Goal: Task Accomplishment & Management: Use online tool/utility

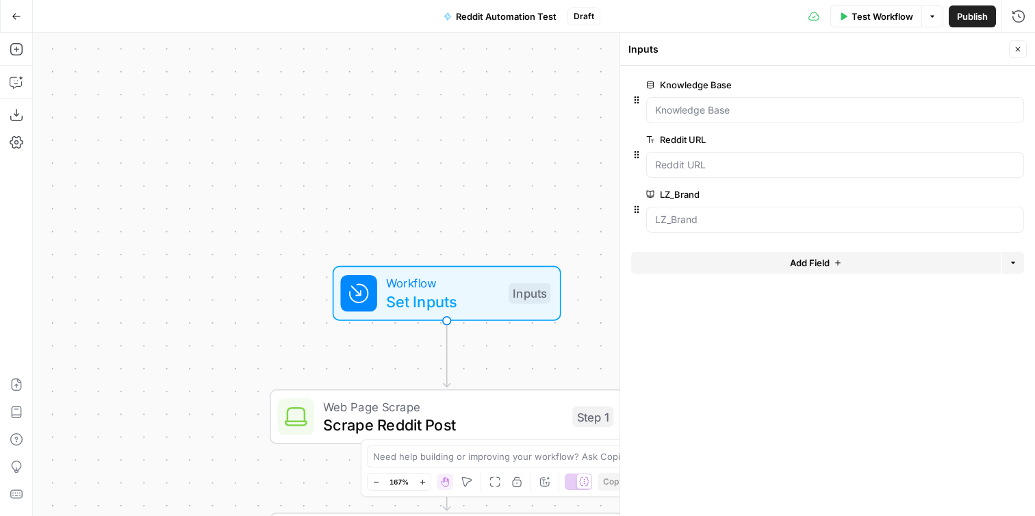
click at [963, 195] on span "edit field" at bounding box center [973, 194] width 30 height 11
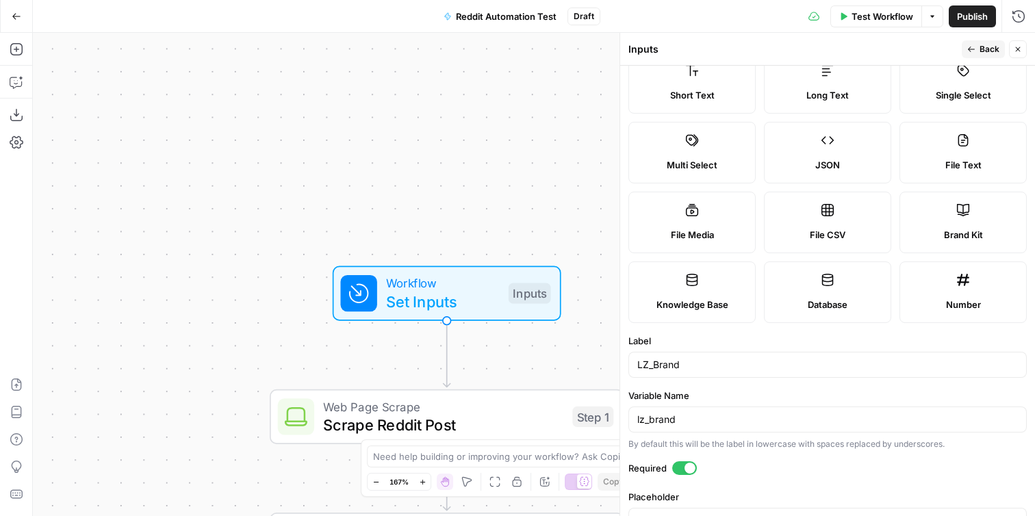
scroll to position [45, 0]
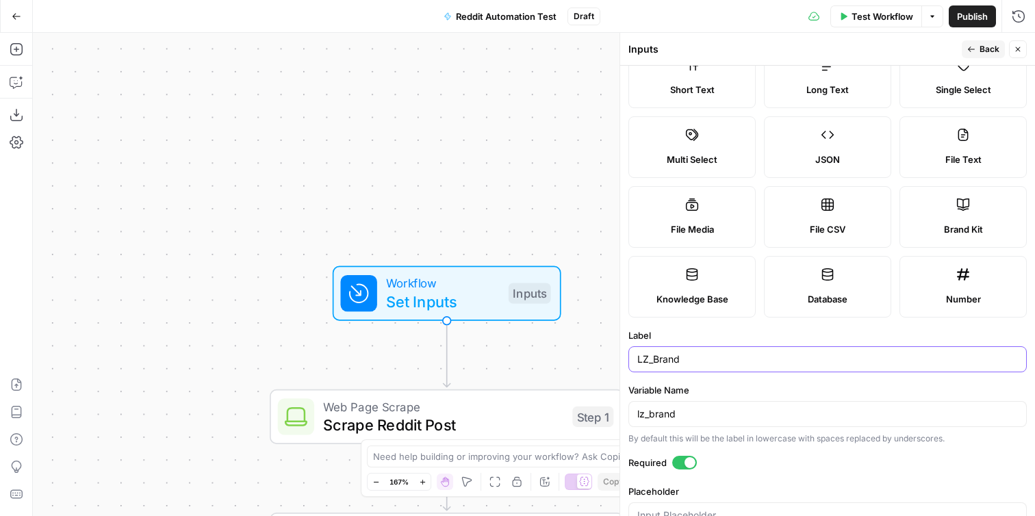
drag, startPoint x: 654, startPoint y: 360, endPoint x: 618, endPoint y: 360, distance: 36.3
click at [620, 360] on div "Inputs Back Close Input type Short Text Long Text Single Select Multi Select JS…" at bounding box center [828, 274] width 416 height 483
click at [682, 362] on input "Brand" at bounding box center [827, 360] width 381 height 14
type input "Brand Kit"
click at [693, 403] on div "lz_brand" at bounding box center [828, 414] width 399 height 26
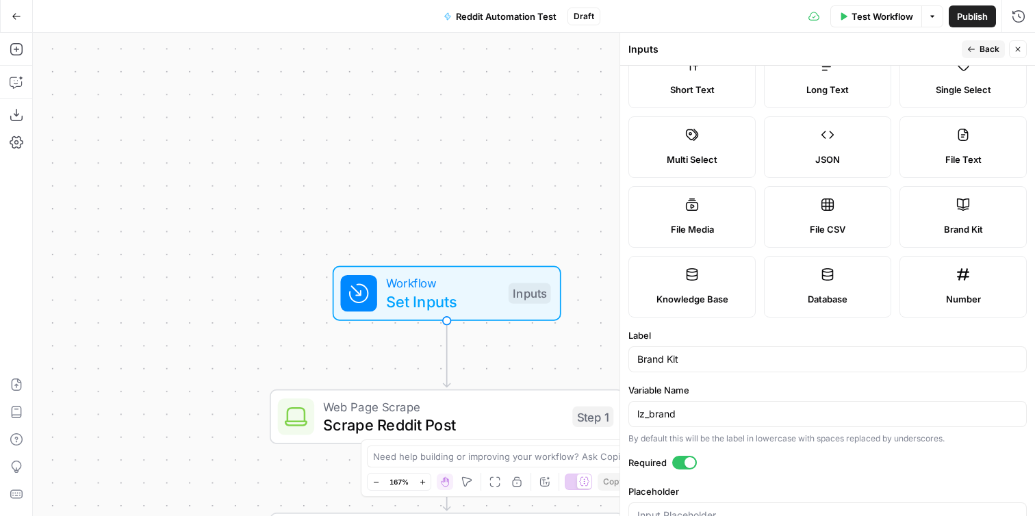
click at [719, 385] on label "Variable Name" at bounding box center [828, 390] width 399 height 14
click at [719, 407] on input "lz_brand" at bounding box center [827, 414] width 381 height 14
drag, startPoint x: 691, startPoint y: 417, endPoint x: 587, endPoint y: 417, distance: 103.4
click at [587, 417] on body "Participate Learning New Home Browse Insights Opportunities Your Data Recent Gr…" at bounding box center [517, 258] width 1035 height 516
click at [707, 392] on label "Variable Name" at bounding box center [828, 390] width 399 height 14
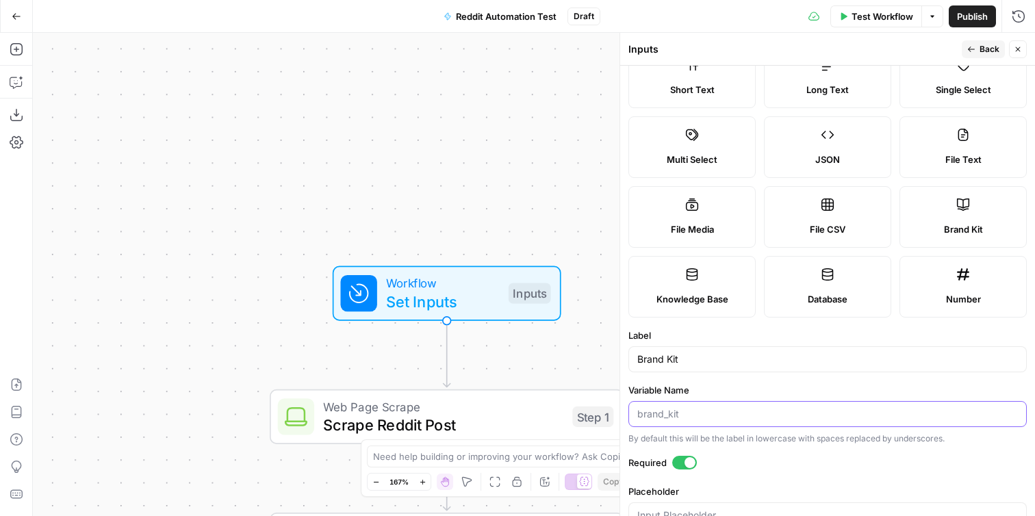
click at [707, 407] on input "Variable Name" at bounding box center [827, 414] width 381 height 14
click at [974, 50] on icon "button" at bounding box center [972, 49] width 8 height 8
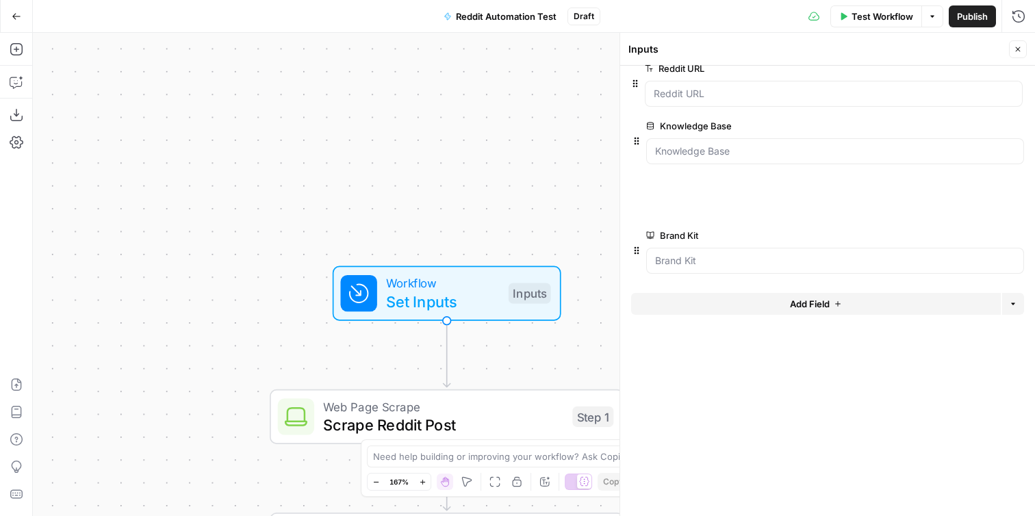
drag, startPoint x: 637, startPoint y: 157, endPoint x: 636, endPoint y: 82, distance: 75.3
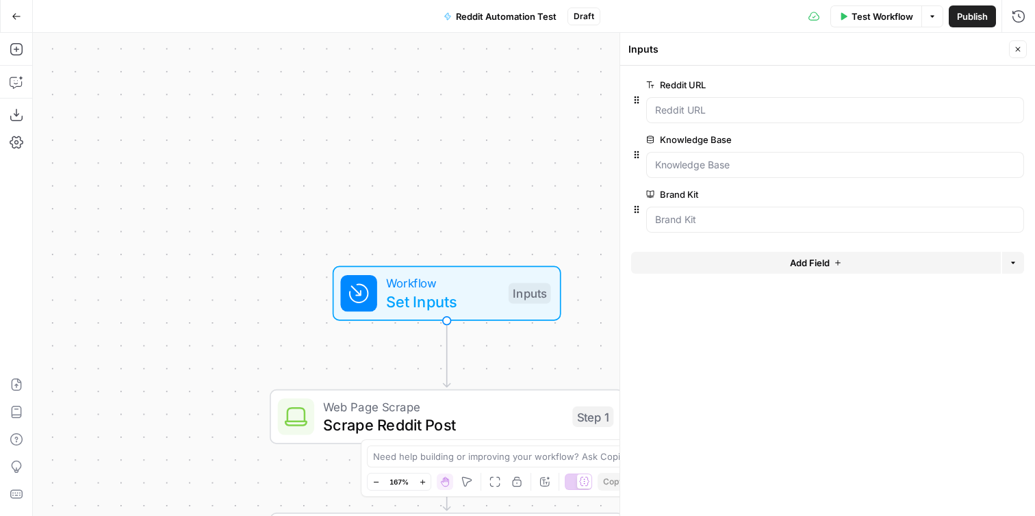
click at [687, 318] on form "Reddit URL edit field Delete group Knowledge Base edit field Delete group Brand…" at bounding box center [827, 291] width 415 height 451
click at [1023, 51] on button "Close" at bounding box center [1018, 49] width 18 height 18
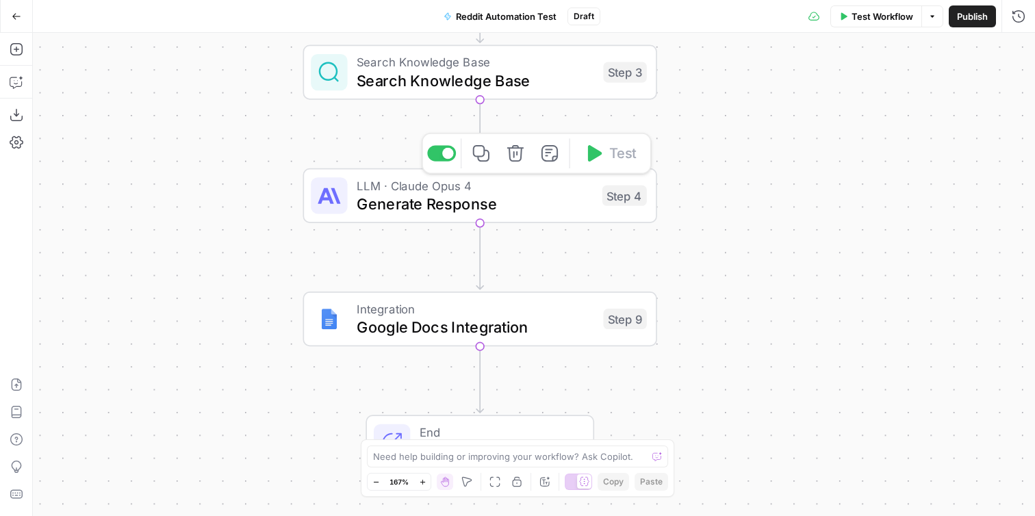
click at [515, 197] on span "Generate Response" at bounding box center [475, 203] width 236 height 23
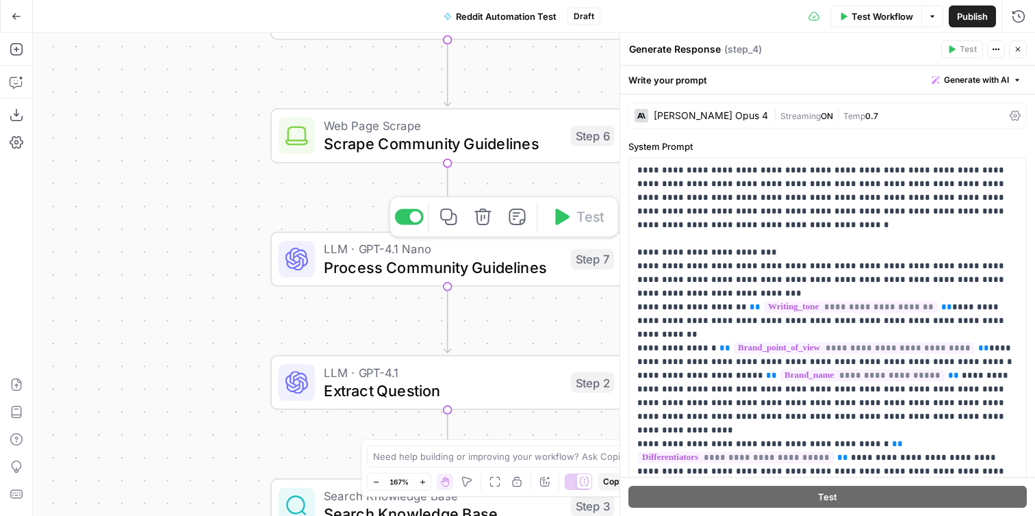
click at [494, 256] on span "Process Community Guidelines" at bounding box center [443, 267] width 238 height 23
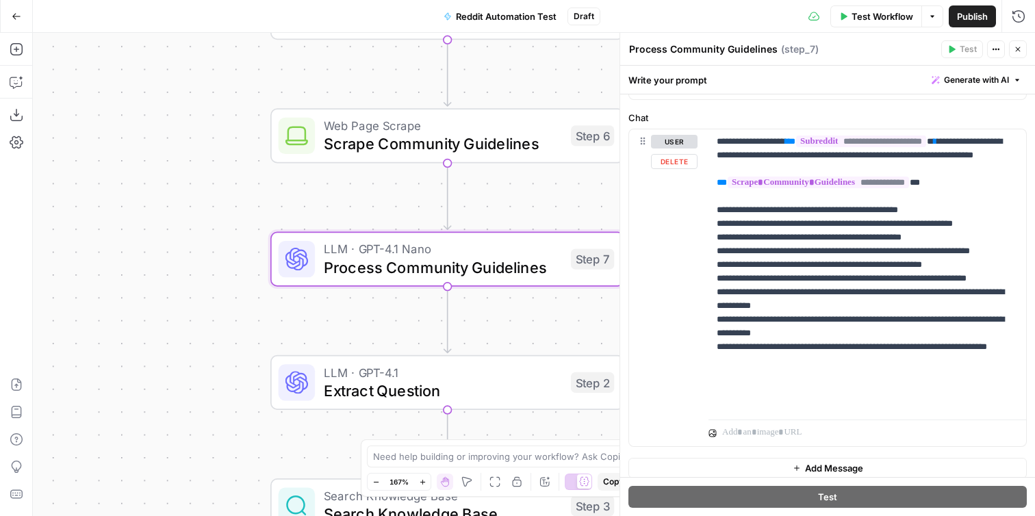
scroll to position [621, 0]
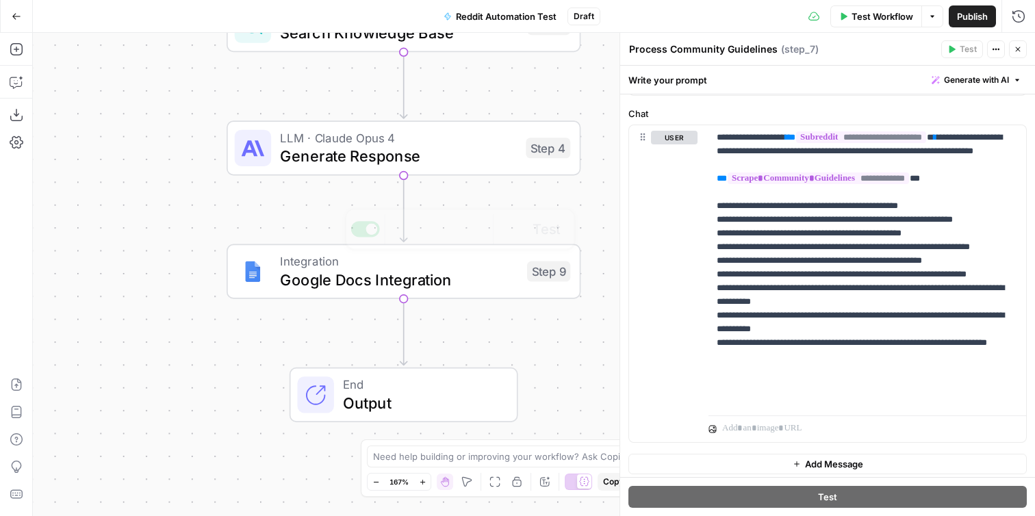
click at [469, 149] on span "Generate Response" at bounding box center [398, 155] width 236 height 23
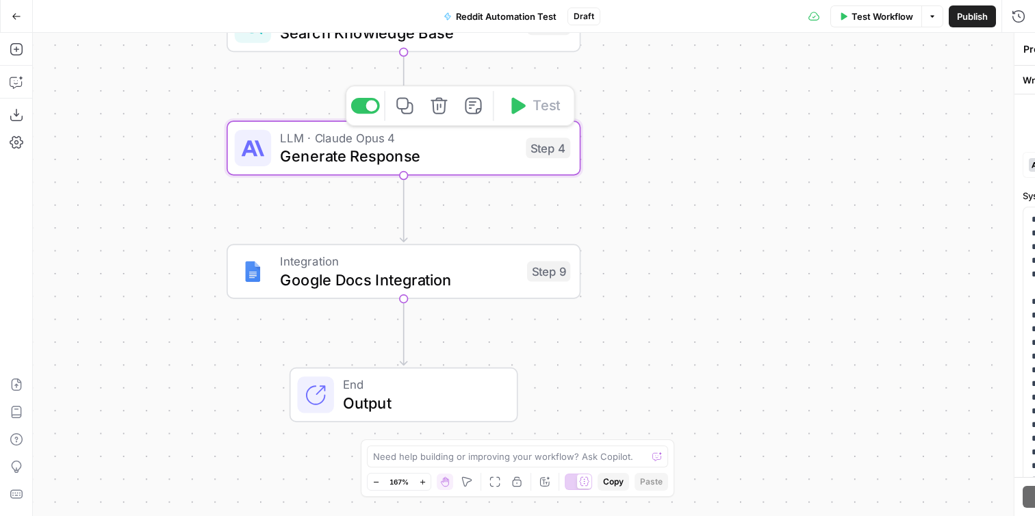
type textarea "Generate Response"
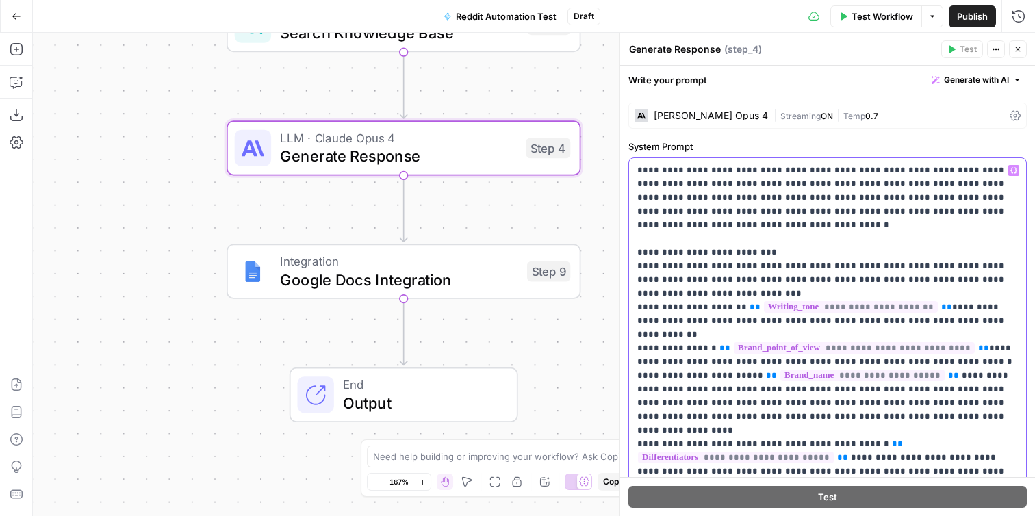
click at [1013, 172] on icon "button" at bounding box center [1014, 170] width 7 height 7
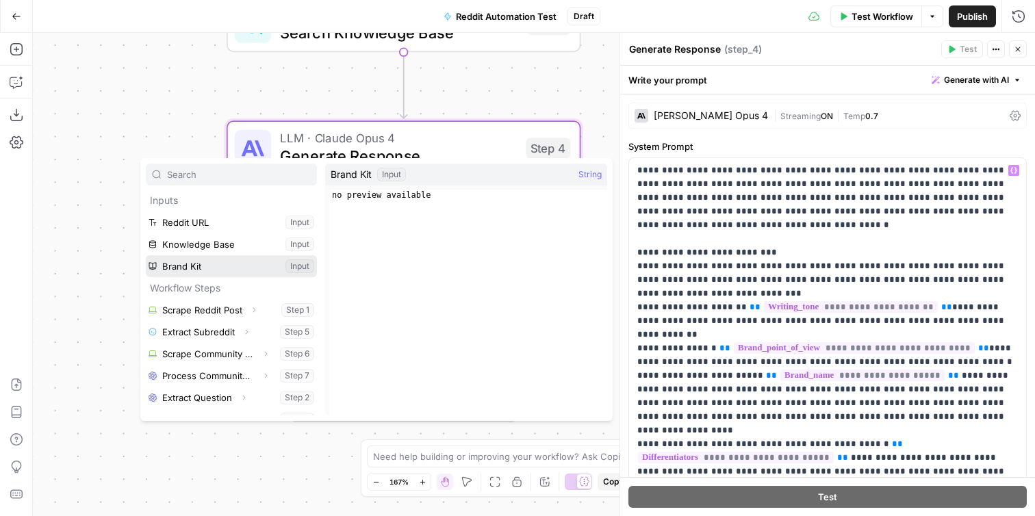
click at [258, 264] on button "Select variable Brand Kit" at bounding box center [231, 266] width 171 height 22
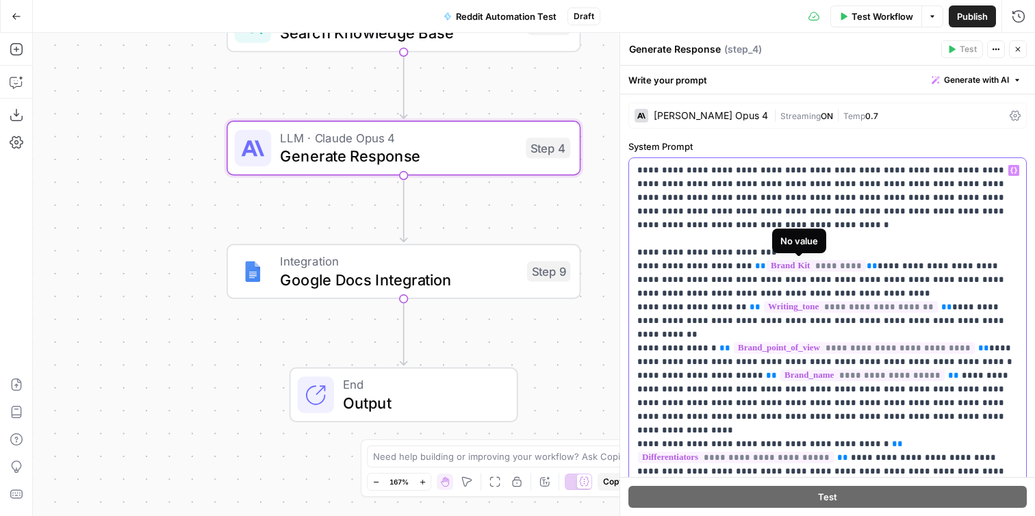
click at [826, 266] on span "*********" at bounding box center [816, 266] width 99 height 12
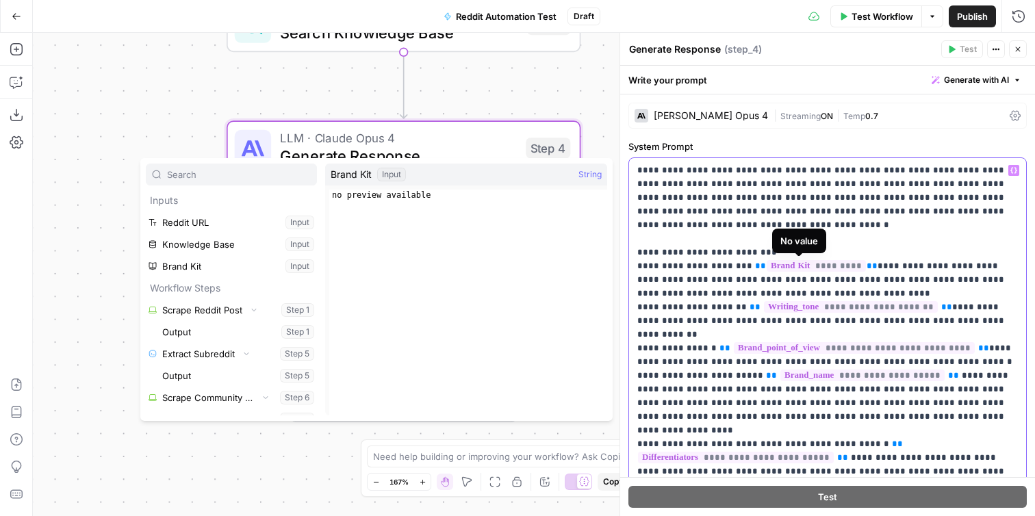
click at [842, 269] on span "*********" at bounding box center [816, 266] width 99 height 12
click at [844, 264] on span "*********" at bounding box center [816, 266] width 99 height 12
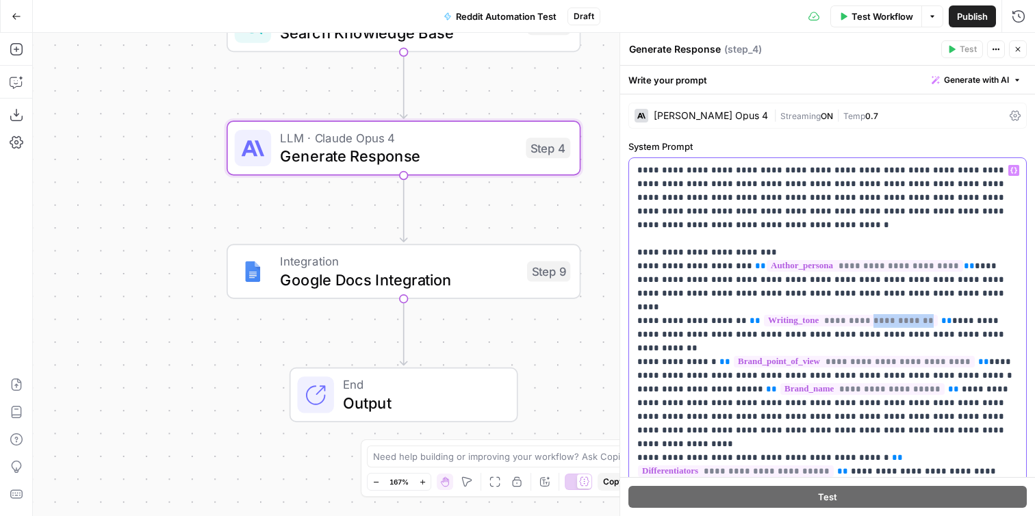
drag, startPoint x: 896, startPoint y: 308, endPoint x: 847, endPoint y: 310, distance: 49.3
click at [847, 315] on span "**********" at bounding box center [851, 321] width 174 height 12
drag, startPoint x: 734, startPoint y: 268, endPoint x: 952, endPoint y: 266, distance: 217.8
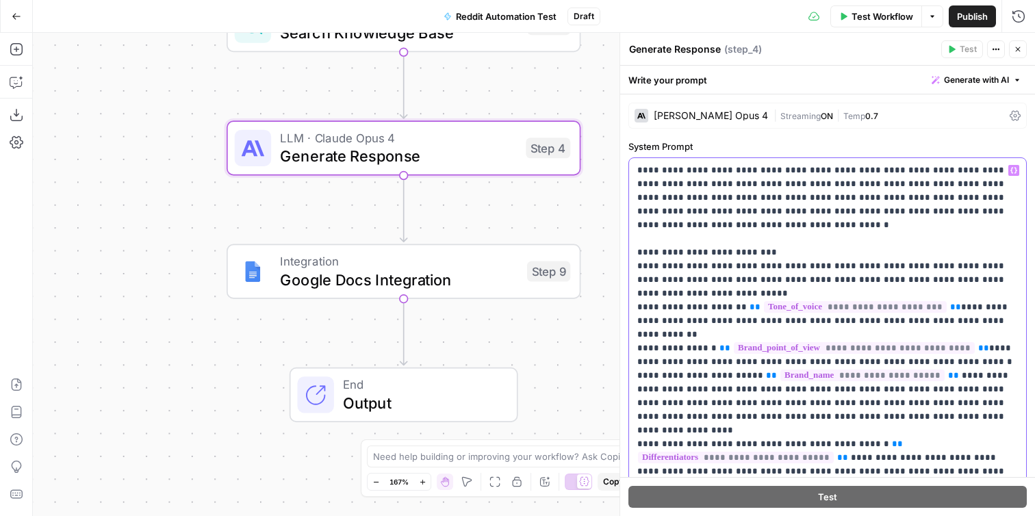
click at [913, 309] on span "**********" at bounding box center [855, 307] width 183 height 12
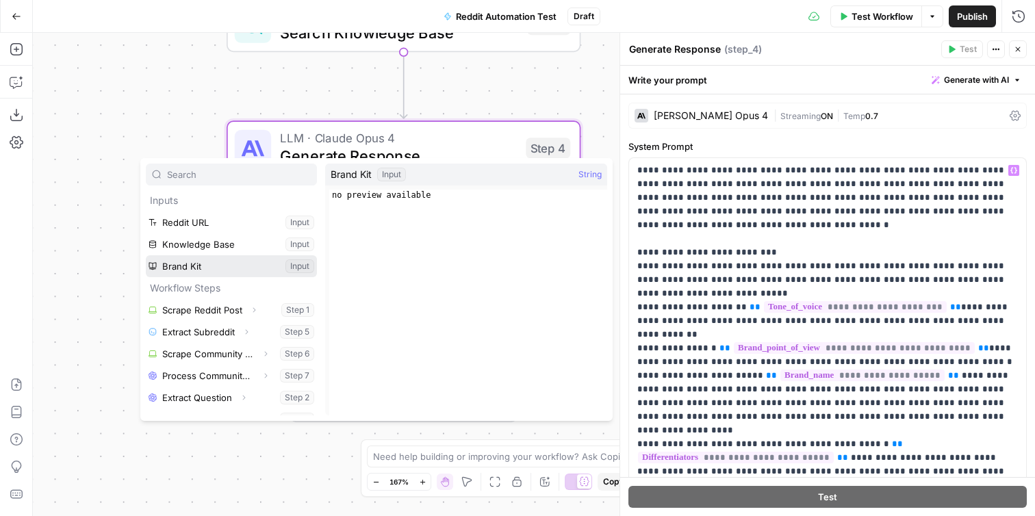
click at [225, 270] on button "Select variable Brand Kit" at bounding box center [231, 266] width 171 height 22
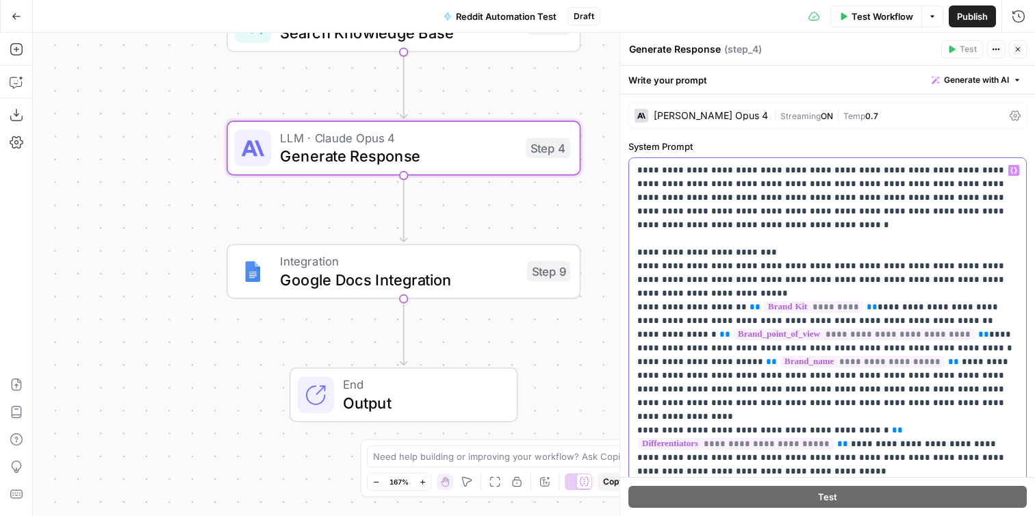
drag, startPoint x: 955, startPoint y: 335, endPoint x: 703, endPoint y: 336, distance: 252.0
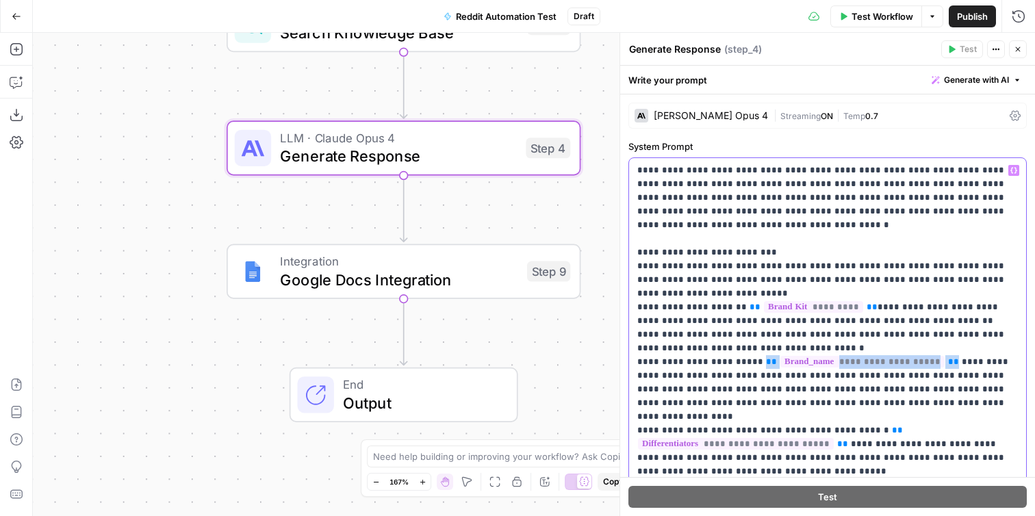
drag, startPoint x: 931, startPoint y: 364, endPoint x: 748, endPoint y: 358, distance: 183.6
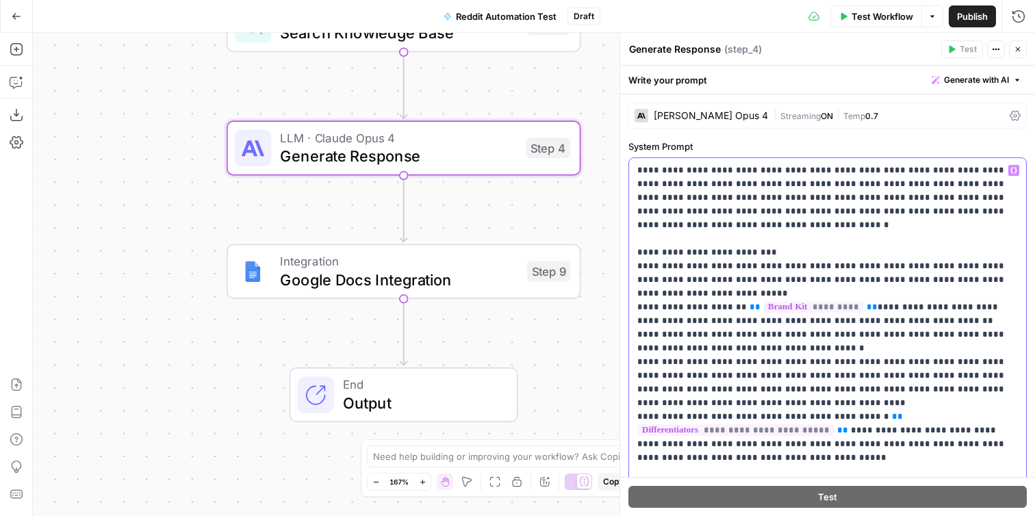
drag, startPoint x: 817, startPoint y: 418, endPoint x: 831, endPoint y: 433, distance: 20.3
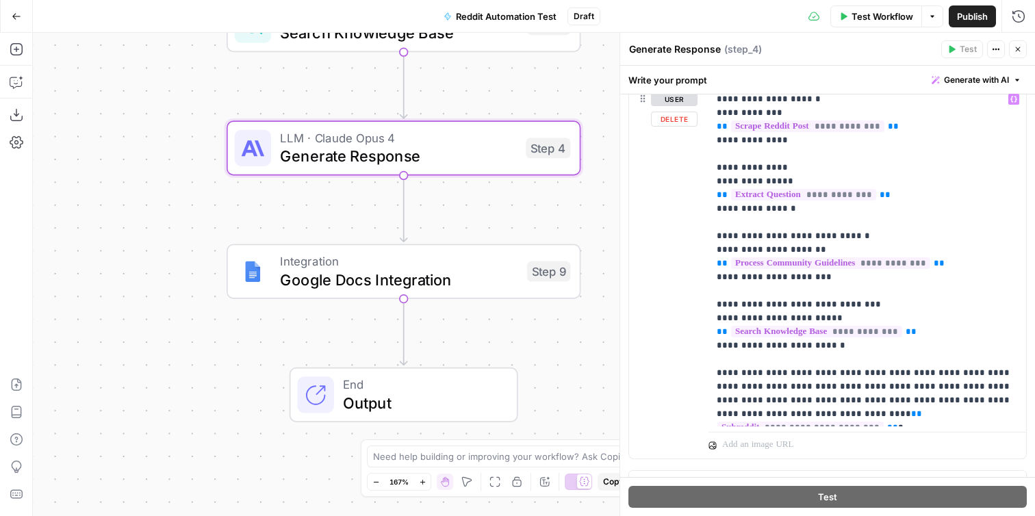
scroll to position [681, 0]
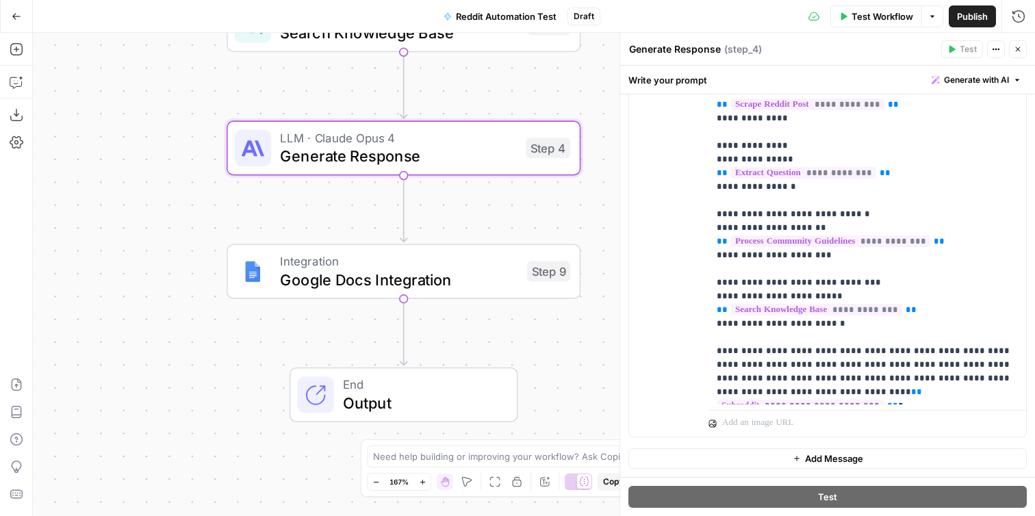
click at [596, 377] on div "Workflow Set Inputs Inputs Web Page Scrape Scrape Reddit Post Step 1 Run Code ·…" at bounding box center [534, 274] width 1002 height 483
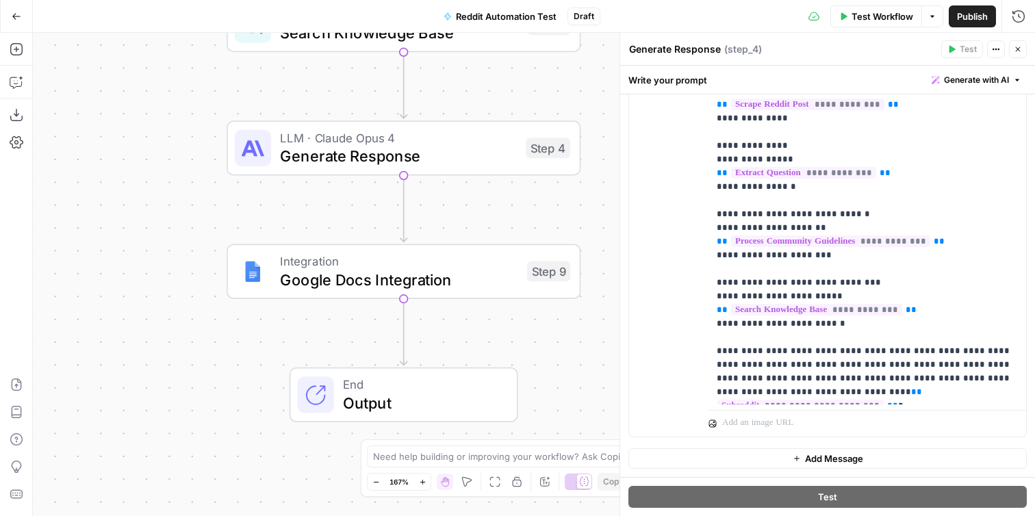
click at [1022, 46] on icon "button" at bounding box center [1018, 49] width 8 height 8
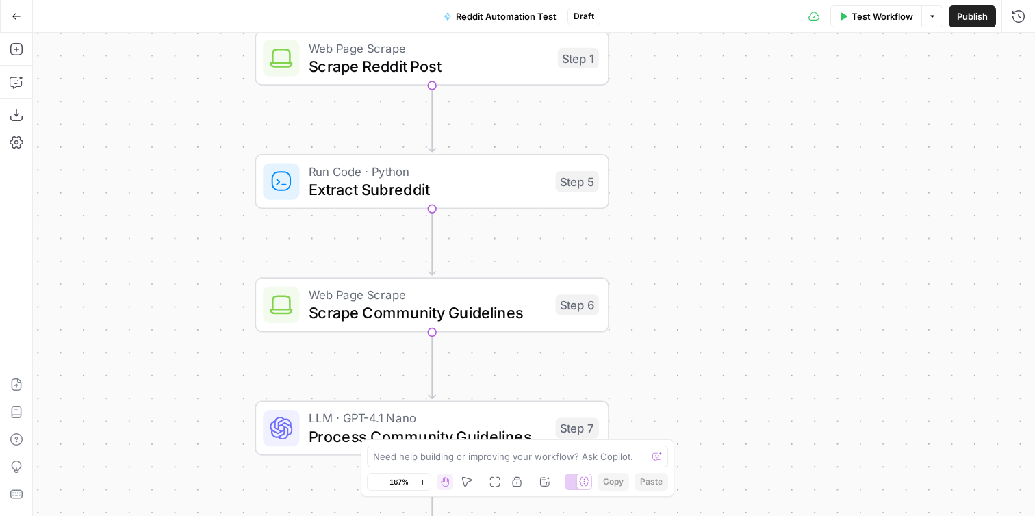
click at [377, 477] on button "Zoom Out" at bounding box center [376, 482] width 16 height 16
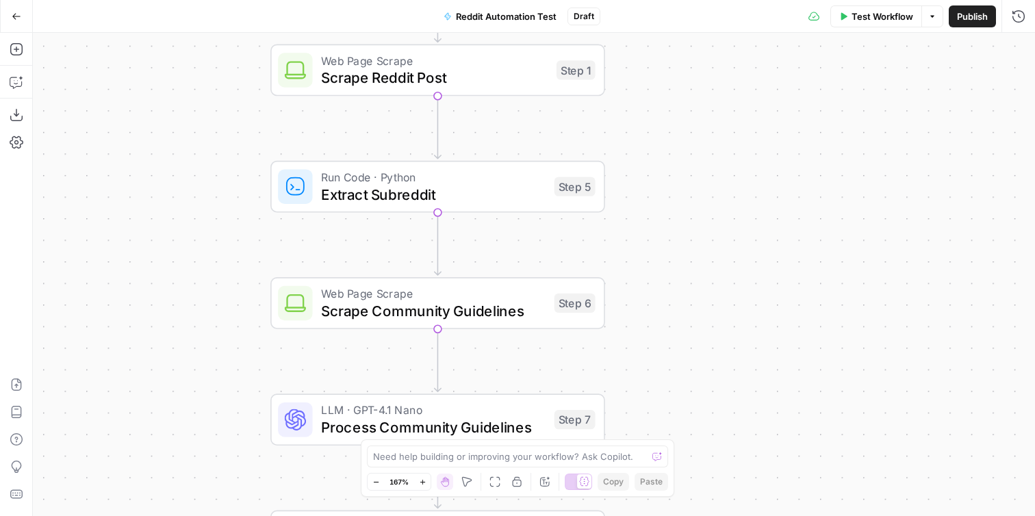
click at [377, 477] on button "Zoom Out" at bounding box center [376, 482] width 16 height 16
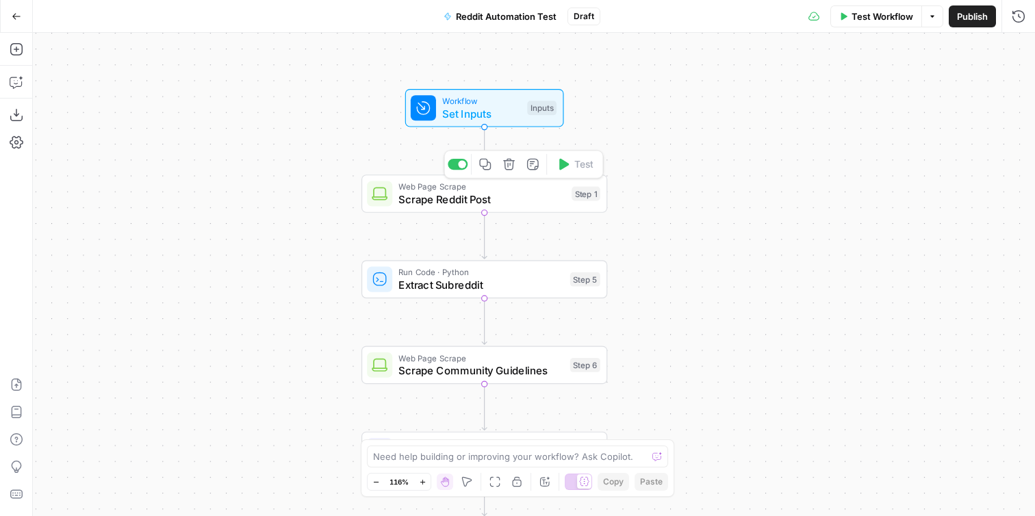
click at [527, 199] on span "Scrape Reddit Post" at bounding box center [482, 199] width 166 height 16
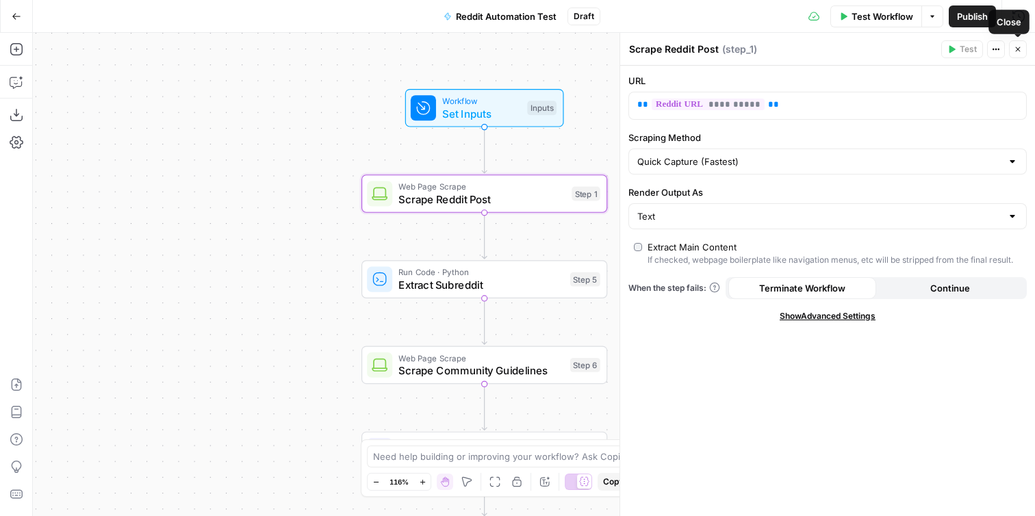
click at [1023, 50] on button "Close" at bounding box center [1018, 49] width 18 height 18
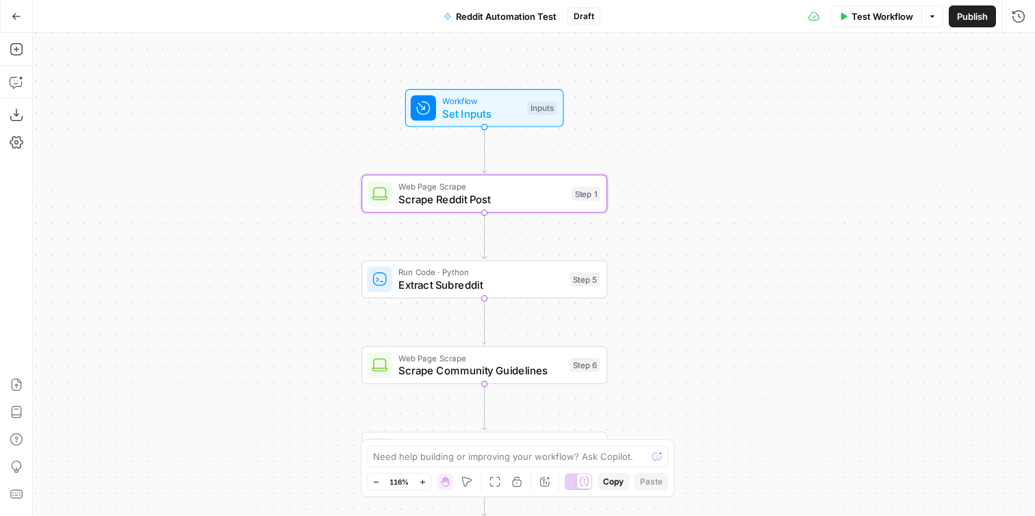
click at [733, 131] on div "Workflow Set Inputs Inputs Web Page Scrape Scrape Reddit Post Step 1 Run Code ·…" at bounding box center [534, 274] width 1002 height 483
click at [542, 11] on span "Reddit Automation Test" at bounding box center [506, 17] width 101 height 14
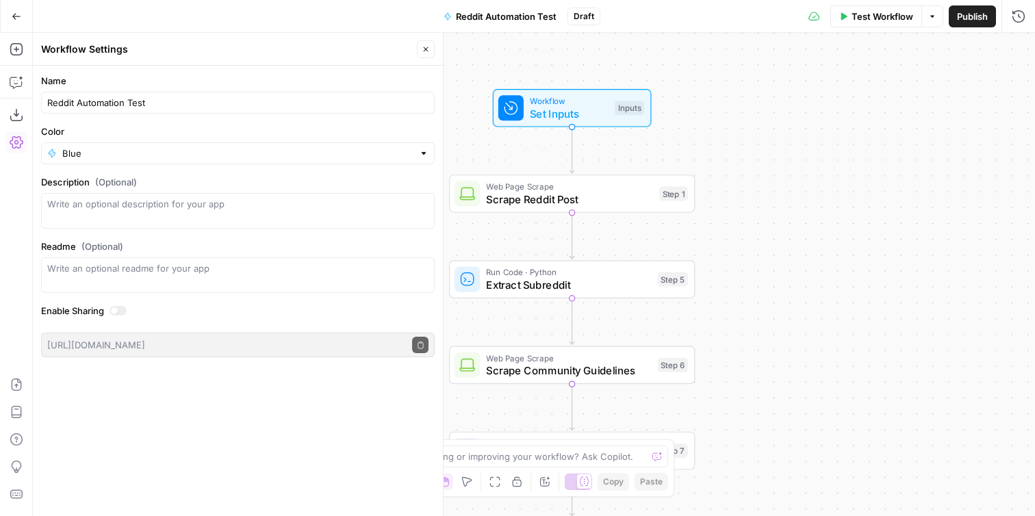
drag, startPoint x: 157, startPoint y: 110, endPoint x: 79, endPoint y: 103, distance: 77.6
click at [79, 103] on div "Reddit Automation Test" at bounding box center [238, 103] width 394 height 22
drag, startPoint x: 84, startPoint y: 103, endPoint x: 199, endPoint y: 103, distance: 114.3
click at [199, 103] on input "Reddit Automation Test" at bounding box center [237, 103] width 381 height 14
type input "Reddit AT Response Generator"
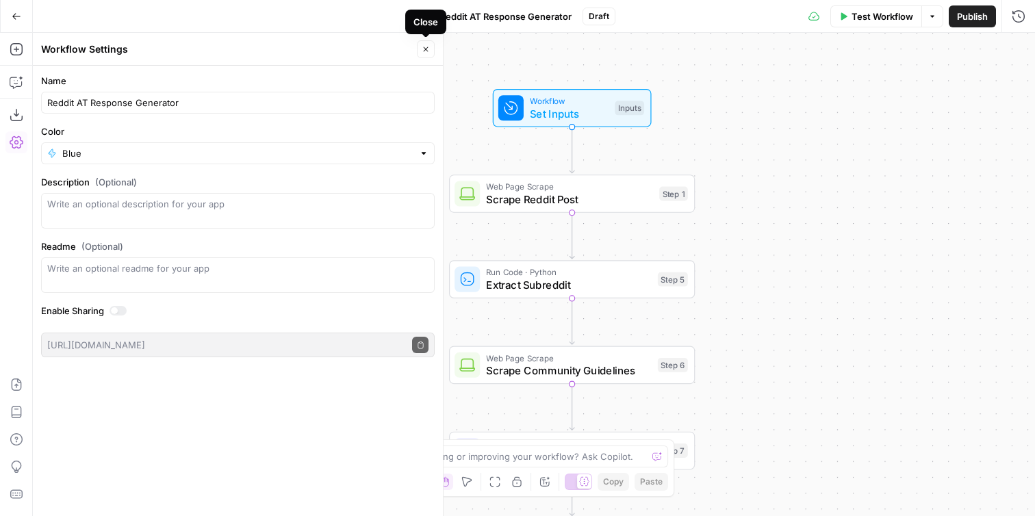
click at [427, 50] on icon "button" at bounding box center [426, 49] width 5 height 5
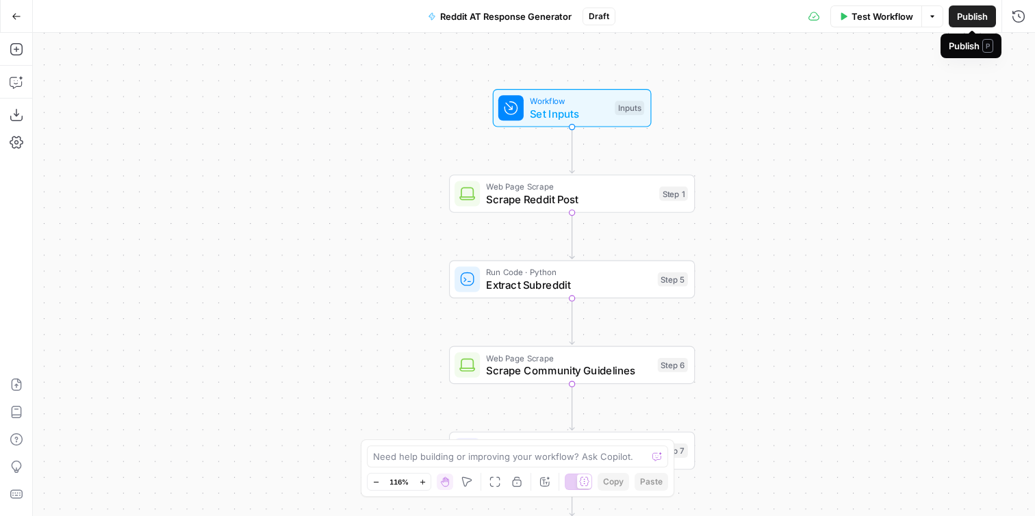
click at [955, 14] on button "Publish" at bounding box center [972, 16] width 47 height 22
click at [785, 329] on div "Workflow Set Inputs Inputs Web Page Scrape Scrape Reddit Post Step 1 Run Code ·…" at bounding box center [534, 274] width 1002 height 483
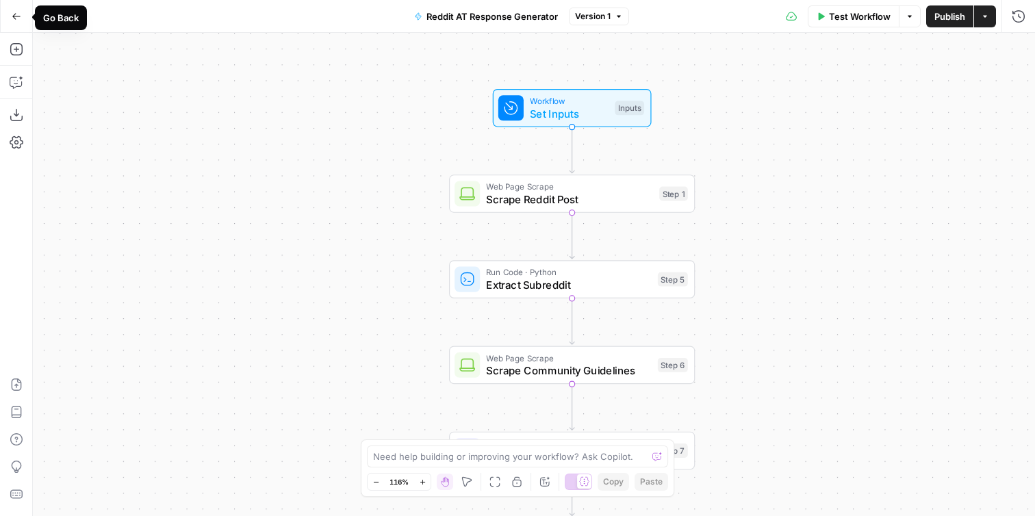
click at [12, 14] on icon "button" at bounding box center [17, 17] width 10 height 10
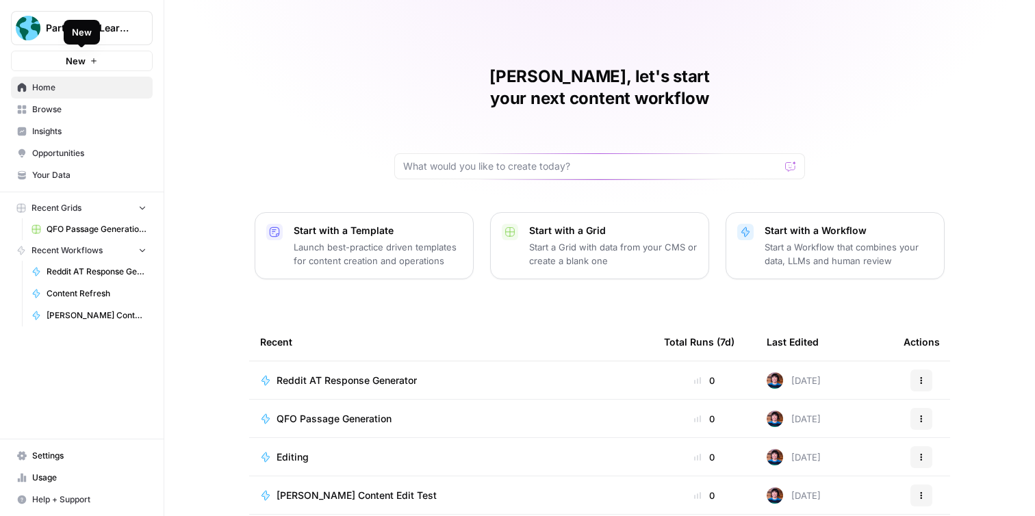
click at [94, 64] on icon "button" at bounding box center [94, 61] width 8 height 8
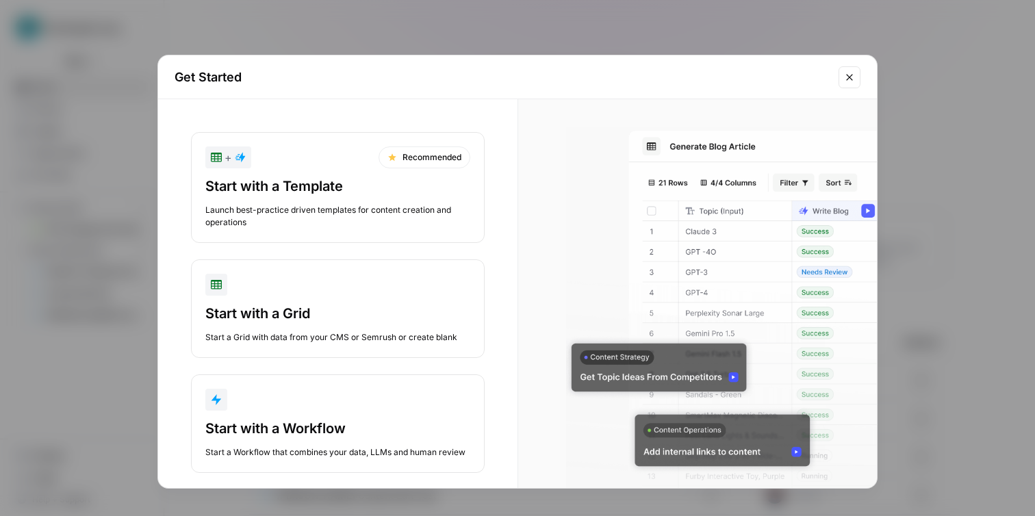
click at [344, 199] on div "Start with a Template Launch best-practice driven templates for content creatio…" at bounding box center [337, 203] width 265 height 52
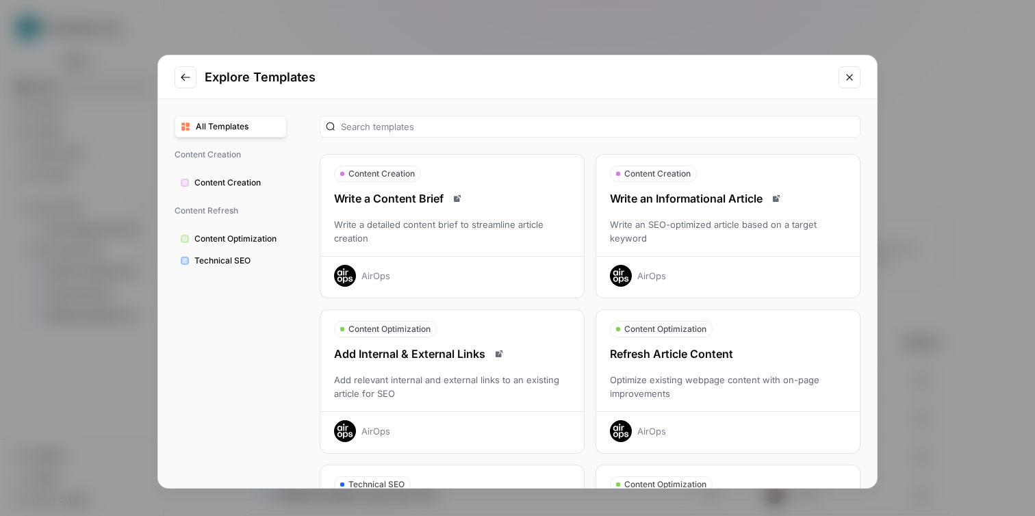
click at [183, 81] on icon "Go to previous step" at bounding box center [185, 77] width 11 height 11
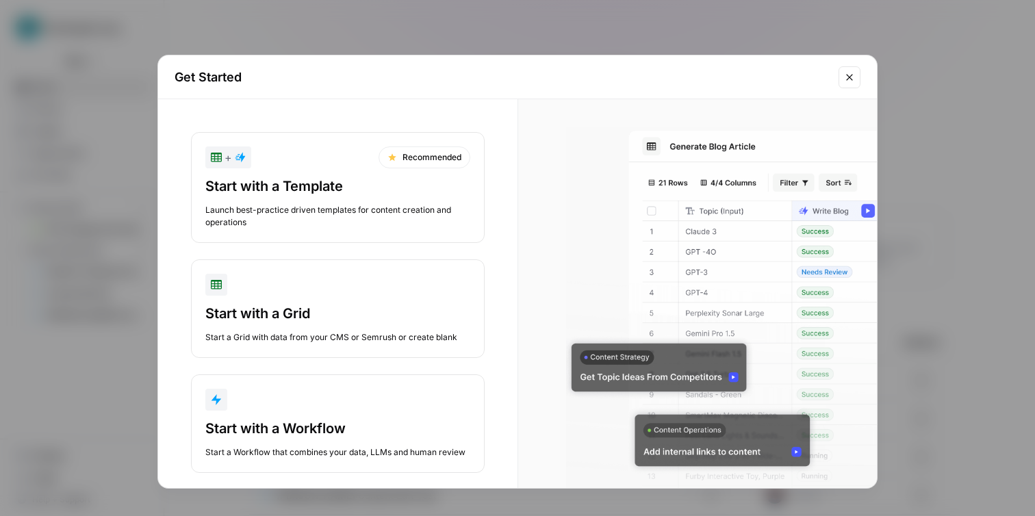
click at [346, 193] on div "Start with a Template" at bounding box center [337, 186] width 265 height 19
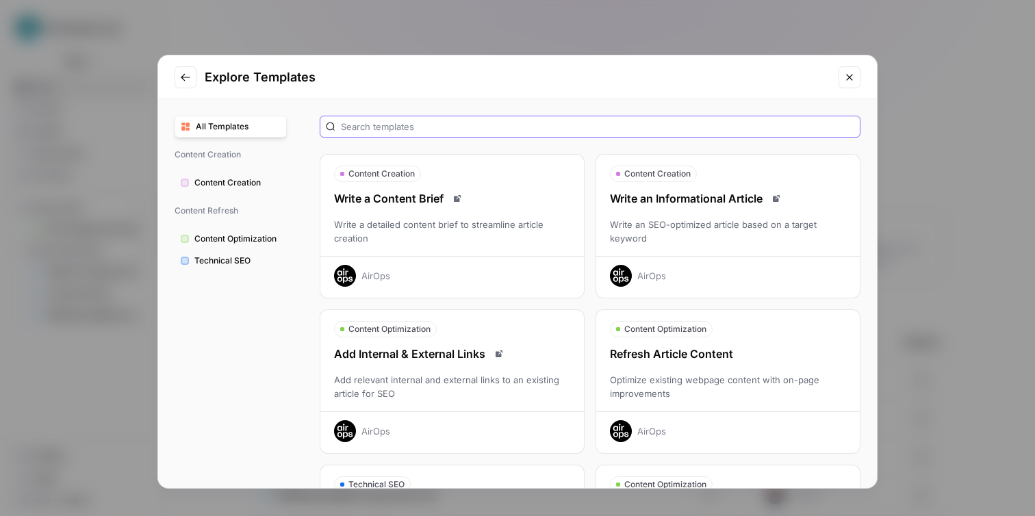
click at [386, 123] on input "text" at bounding box center [598, 127] width 514 height 14
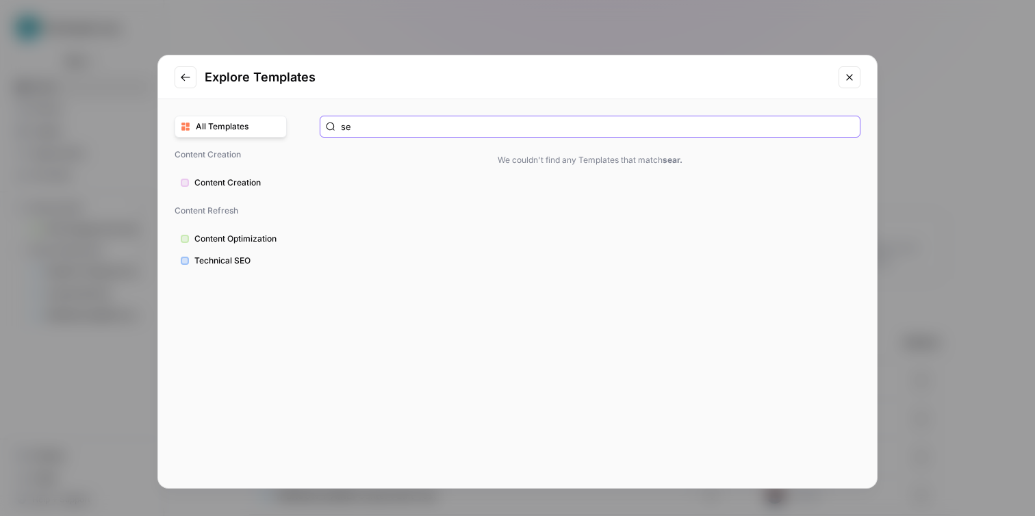
type input "s"
type input "r"
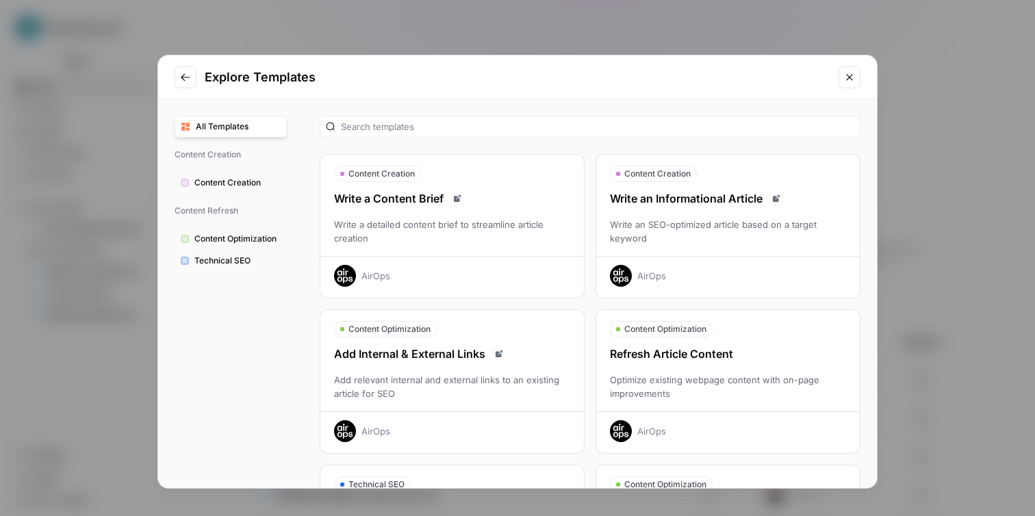
click at [262, 123] on span "All Templates" at bounding box center [238, 127] width 85 height 12
click at [245, 127] on span "All Templates" at bounding box center [238, 127] width 85 height 12
click at [848, 74] on icon "Close modal" at bounding box center [849, 77] width 11 height 11
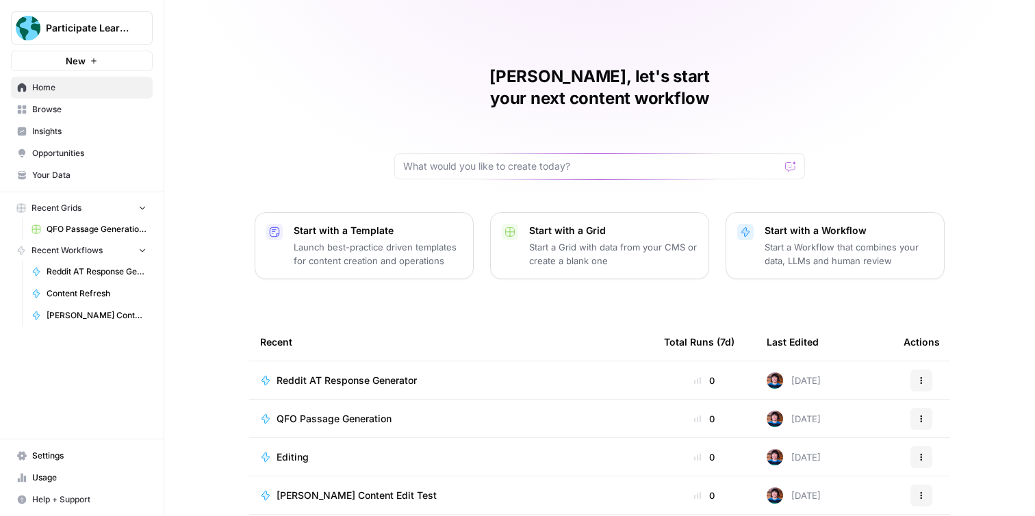
click at [787, 240] on p "Start a Workflow that combines your data, LLMs and human review" at bounding box center [849, 253] width 168 height 27
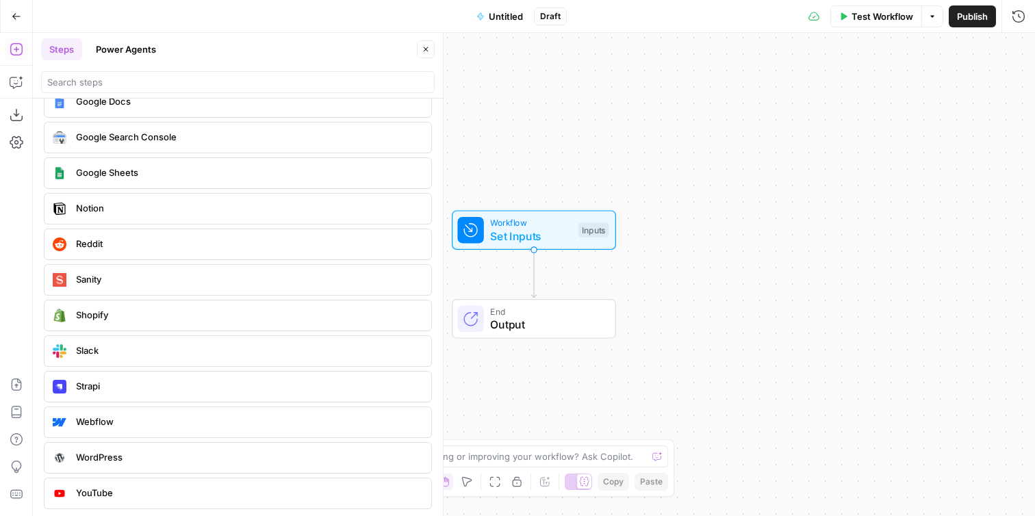
scroll to position [2566, 0]
click at [261, 250] on div "Reddit" at bounding box center [237, 243] width 377 height 22
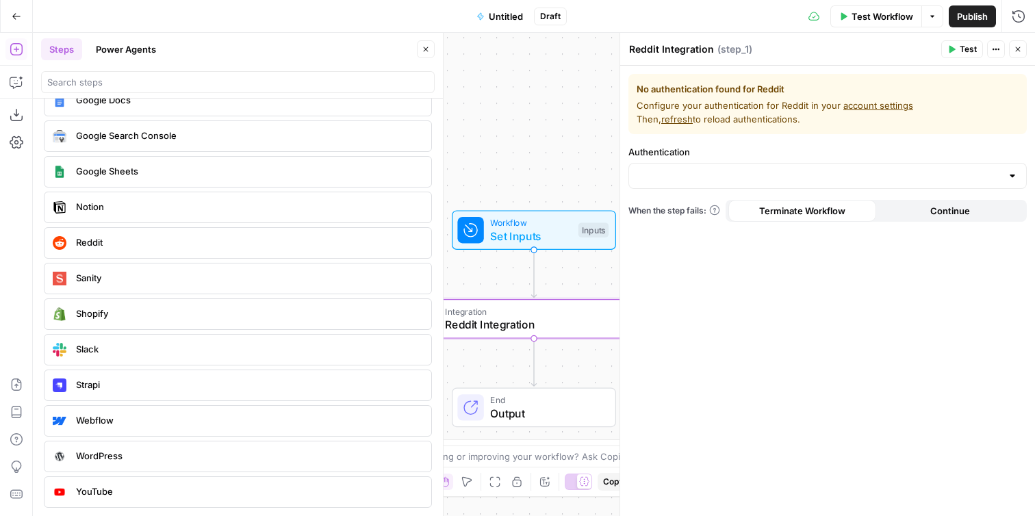
click at [1024, 53] on button "Close" at bounding box center [1018, 49] width 18 height 18
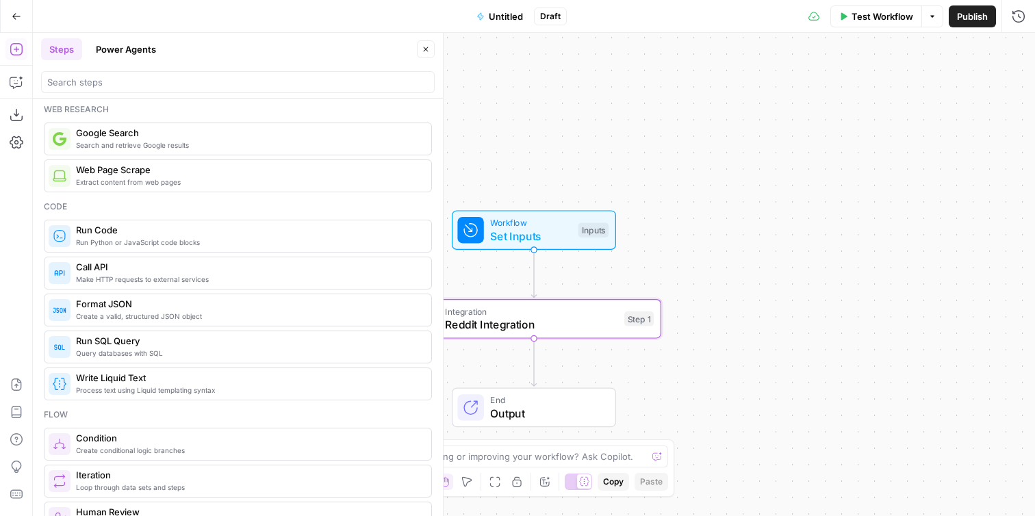
scroll to position [0, 0]
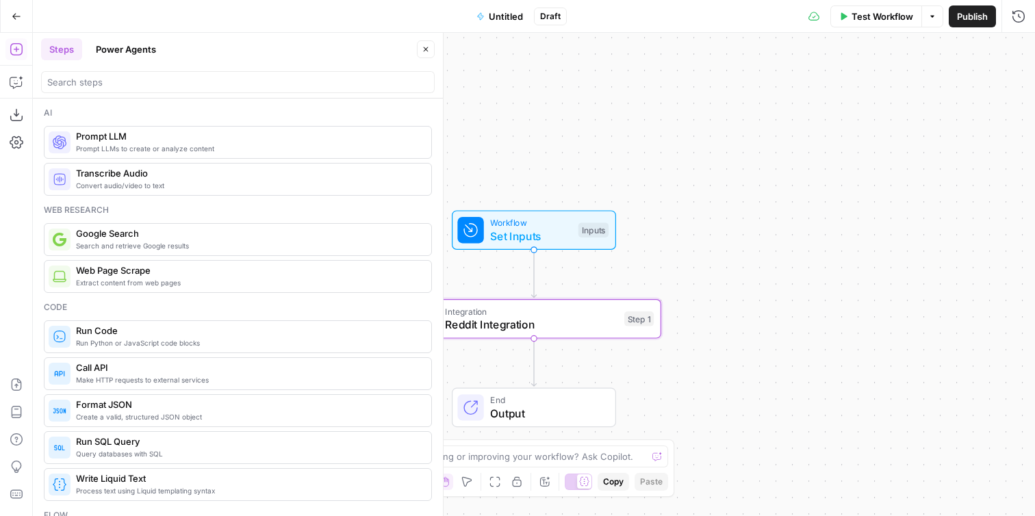
click at [284, 246] on span "Search and retrieve Google results" at bounding box center [248, 245] width 344 height 11
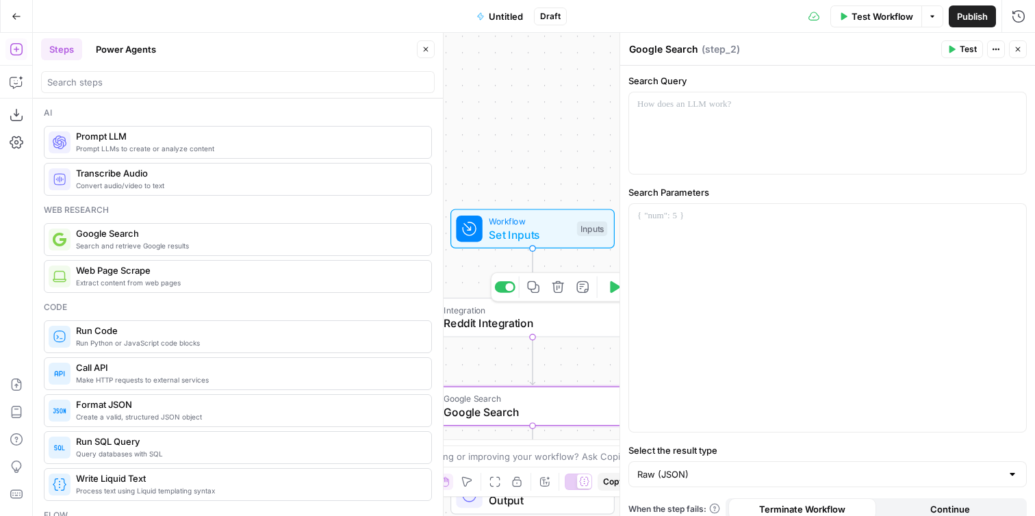
click at [544, 323] on span "Reddit Integration" at bounding box center [530, 323] width 173 height 16
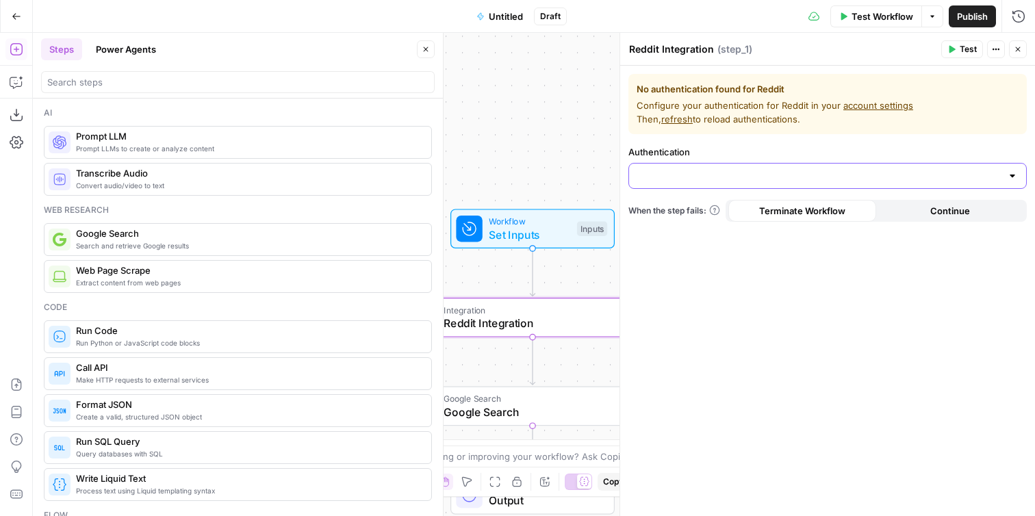
click at [666, 173] on input "Authentication" at bounding box center [819, 176] width 364 height 14
click at [730, 147] on label "Authentication" at bounding box center [828, 152] width 399 height 14
click at [730, 169] on input "Authentication" at bounding box center [819, 176] width 364 height 14
click at [544, 155] on div "Workflow Set Inputs Inputs Integration Reddit Integration Step 1 Google Search …" at bounding box center [534, 274] width 1002 height 483
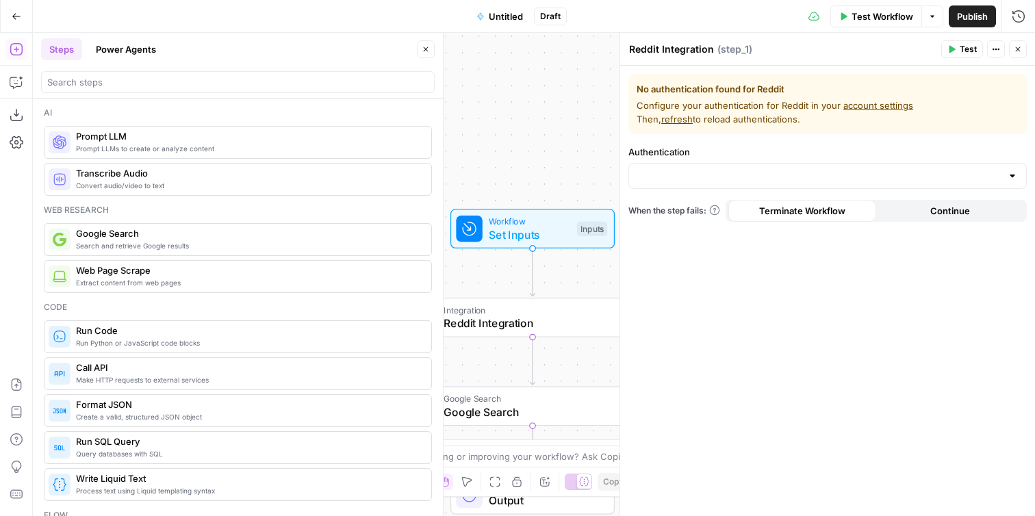
click at [551, 240] on span "Set Inputs" at bounding box center [529, 235] width 81 height 16
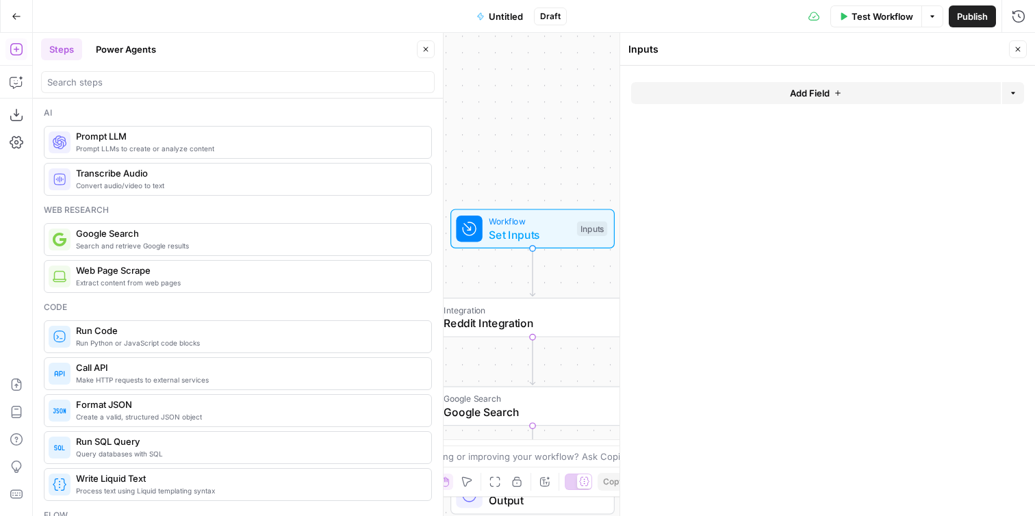
click at [774, 95] on button "Add Field" at bounding box center [816, 93] width 370 height 22
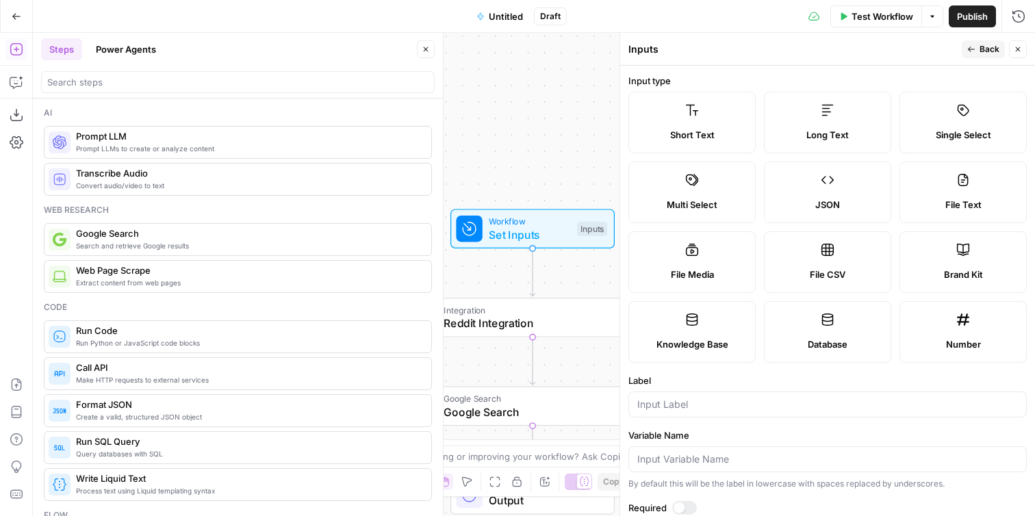
click at [724, 114] on label "Short Text" at bounding box center [692, 123] width 127 height 62
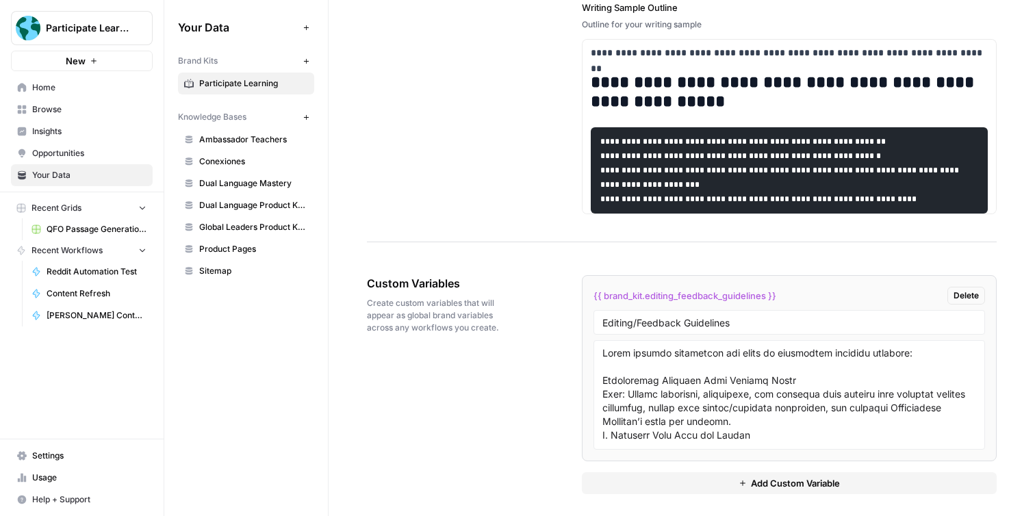
scroll to position [2477, 0]
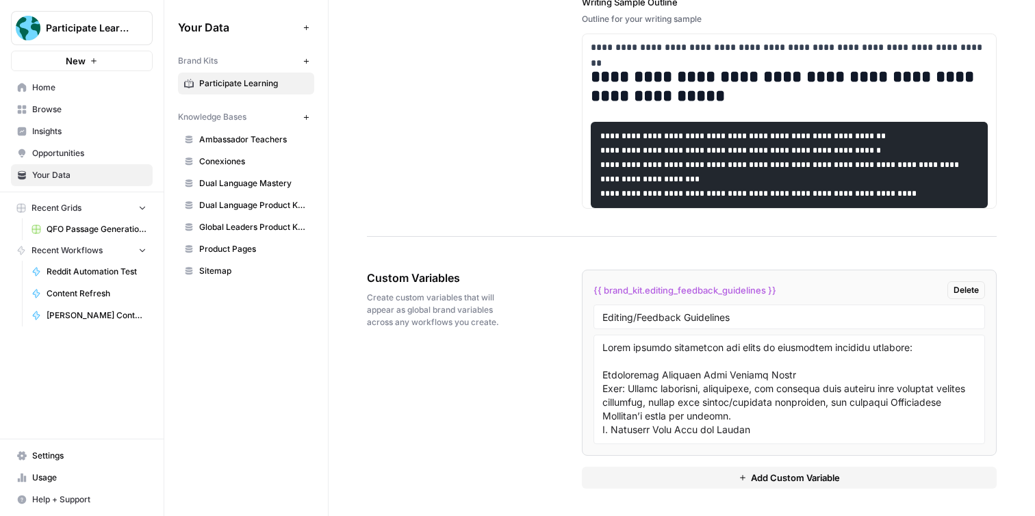
click at [101, 87] on span "Home" at bounding box center [89, 87] width 114 height 12
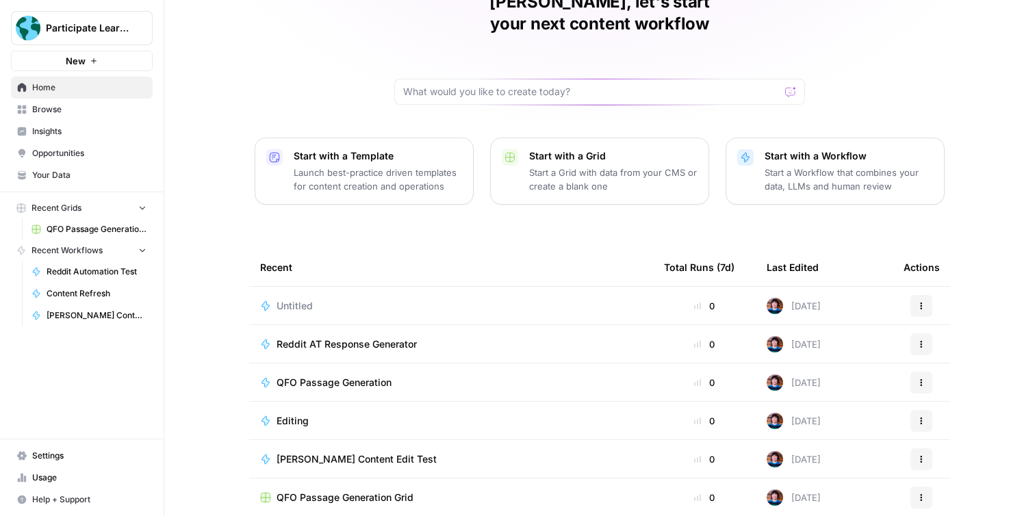
scroll to position [114, 0]
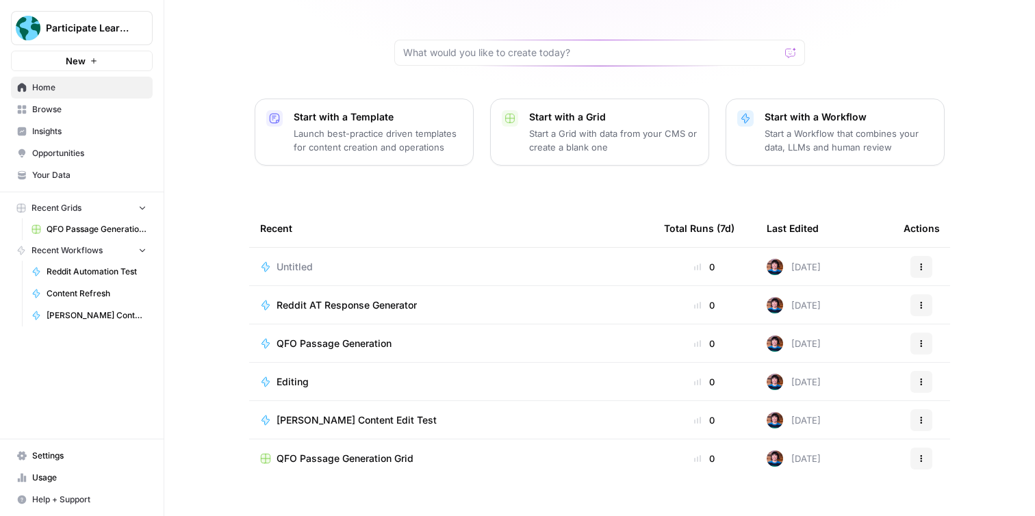
click at [356, 299] on span "Reddit AT Response Generator" at bounding box center [347, 306] width 140 height 14
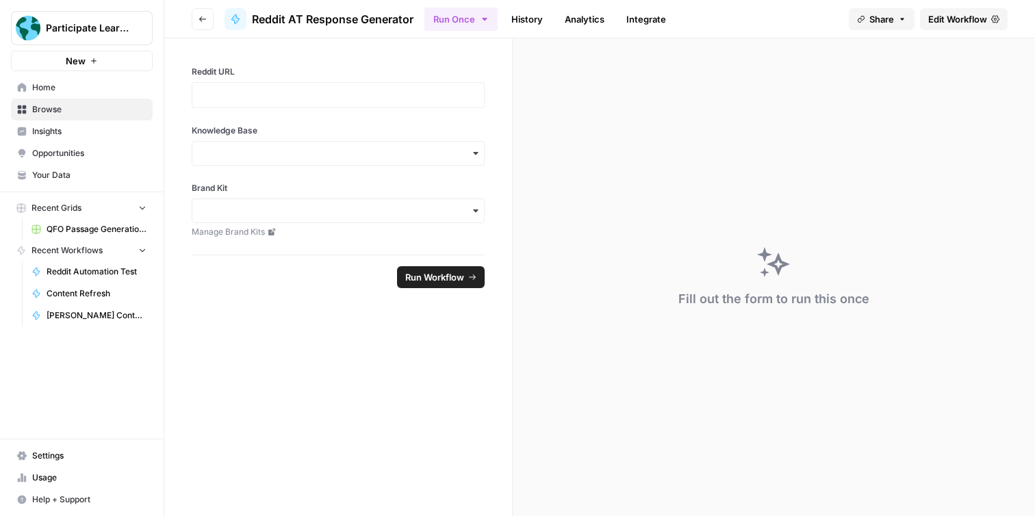
click at [933, 14] on span "Edit Workflow" at bounding box center [957, 19] width 59 height 14
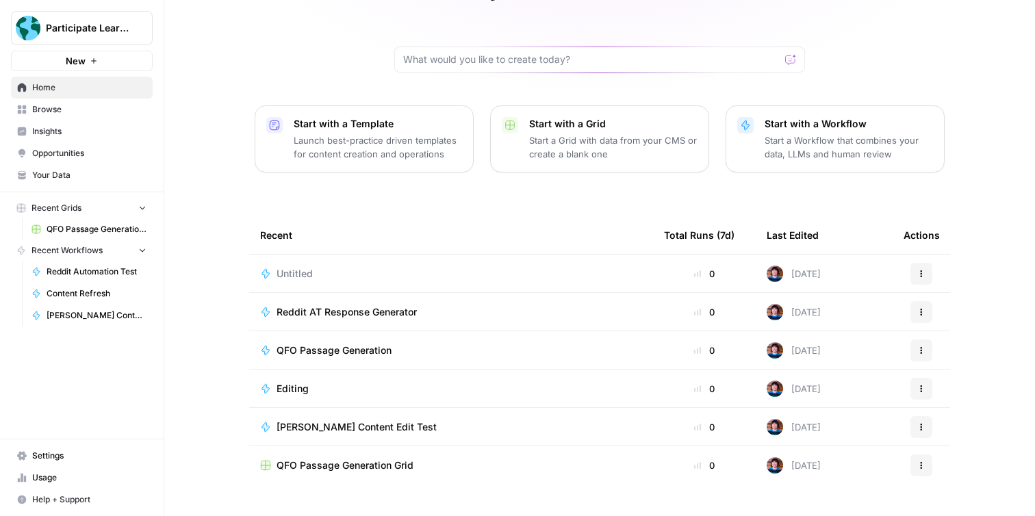
scroll to position [114, 0]
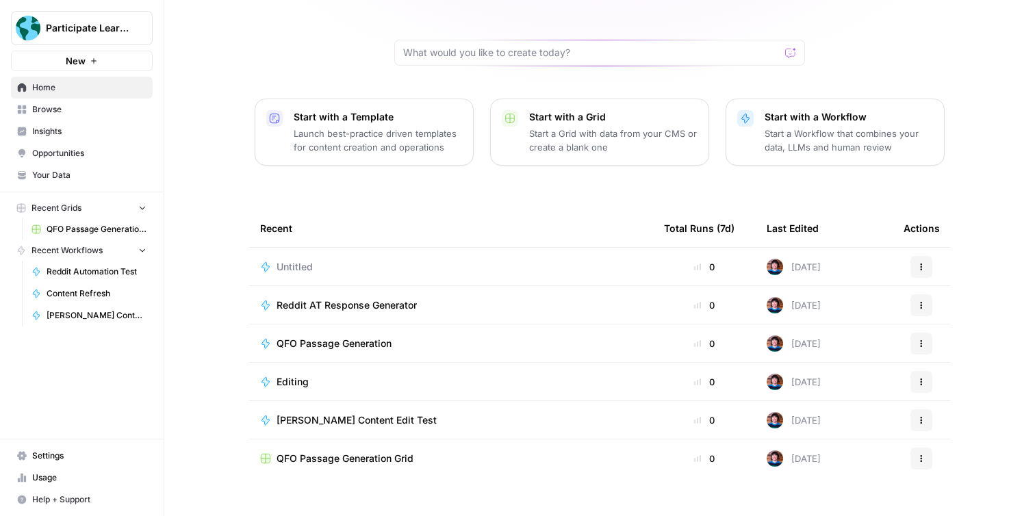
click at [310, 337] on span "QFO Passage Generation" at bounding box center [334, 344] width 115 height 14
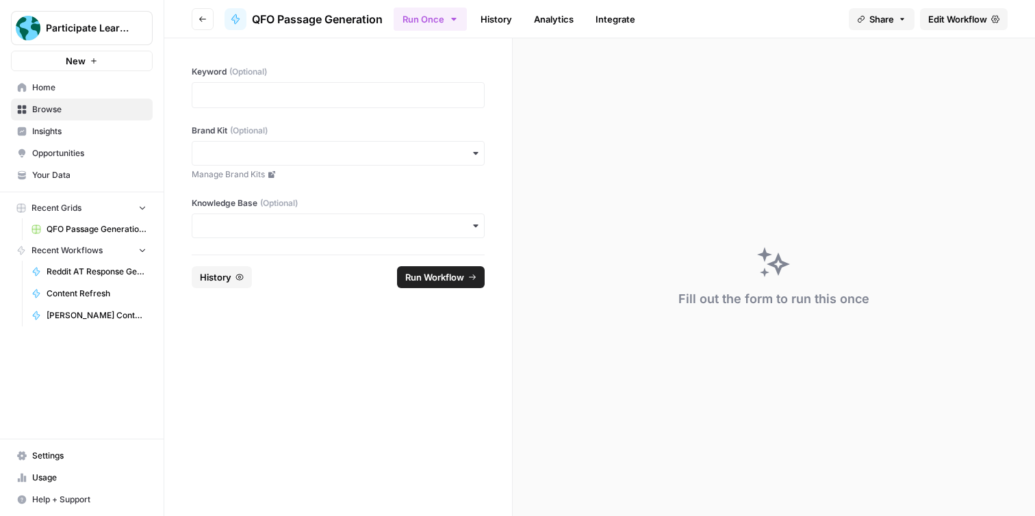
click at [946, 20] on span "Edit Workflow" at bounding box center [957, 19] width 59 height 14
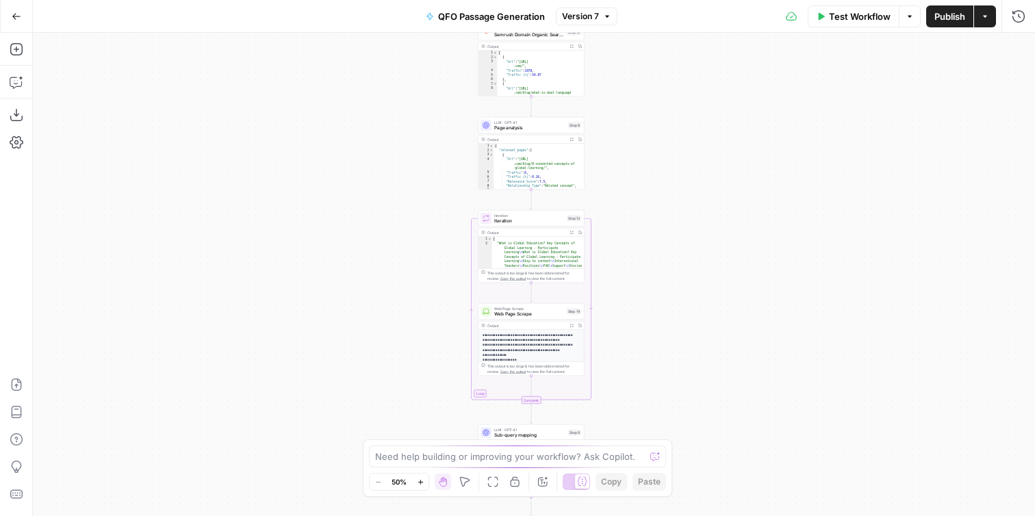
click at [420, 485] on icon "button" at bounding box center [421, 483] width 8 height 8
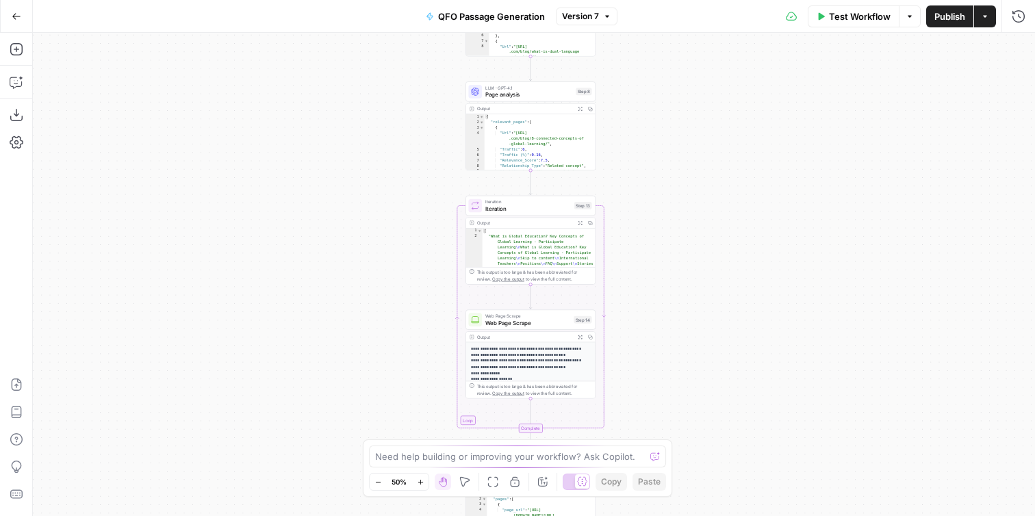
click at [420, 485] on icon "button" at bounding box center [421, 483] width 8 height 8
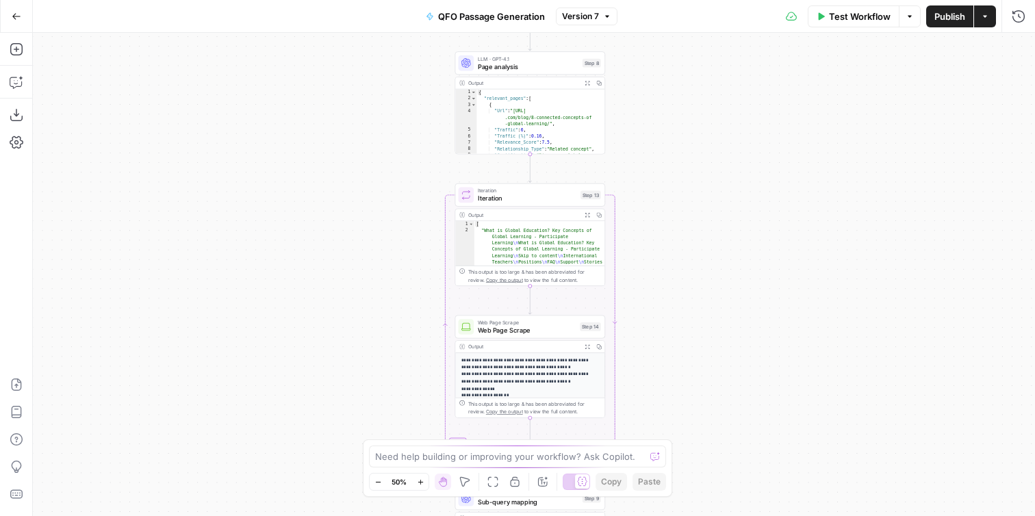
click at [420, 485] on icon "button" at bounding box center [421, 483] width 8 height 8
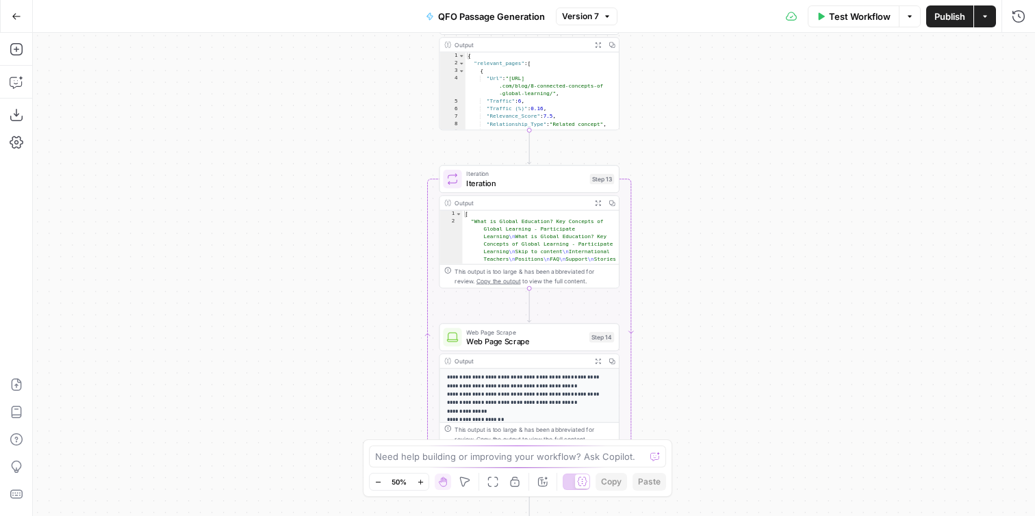
click at [420, 485] on icon "button" at bounding box center [421, 483] width 8 height 8
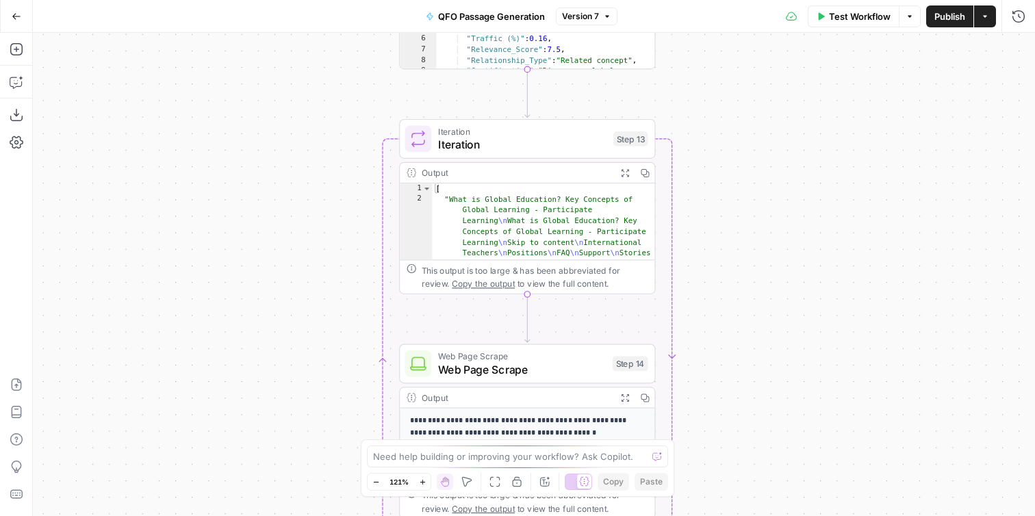
click at [420, 485] on icon "button" at bounding box center [423, 483] width 8 height 8
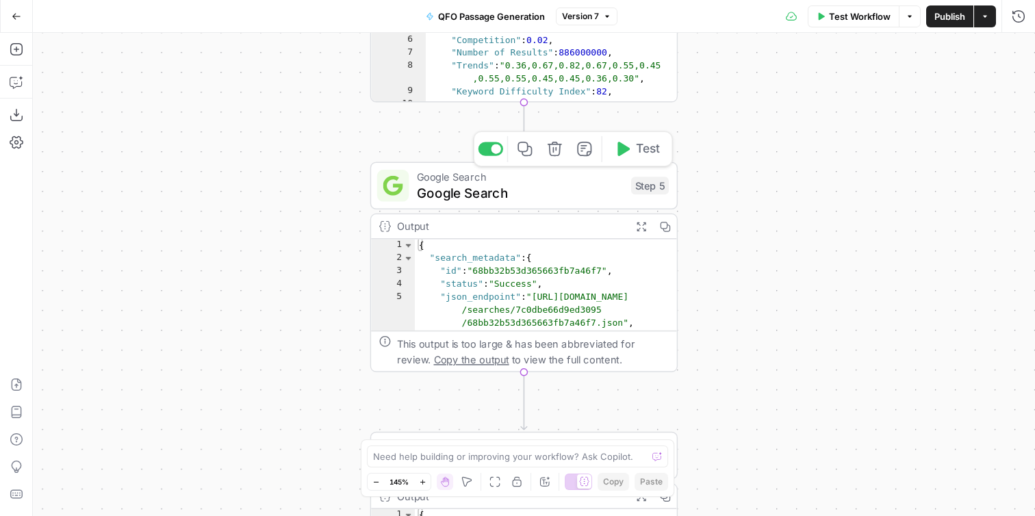
click at [595, 185] on span "Google Search" at bounding box center [520, 193] width 206 height 20
